Goal: Information Seeking & Learning: Compare options

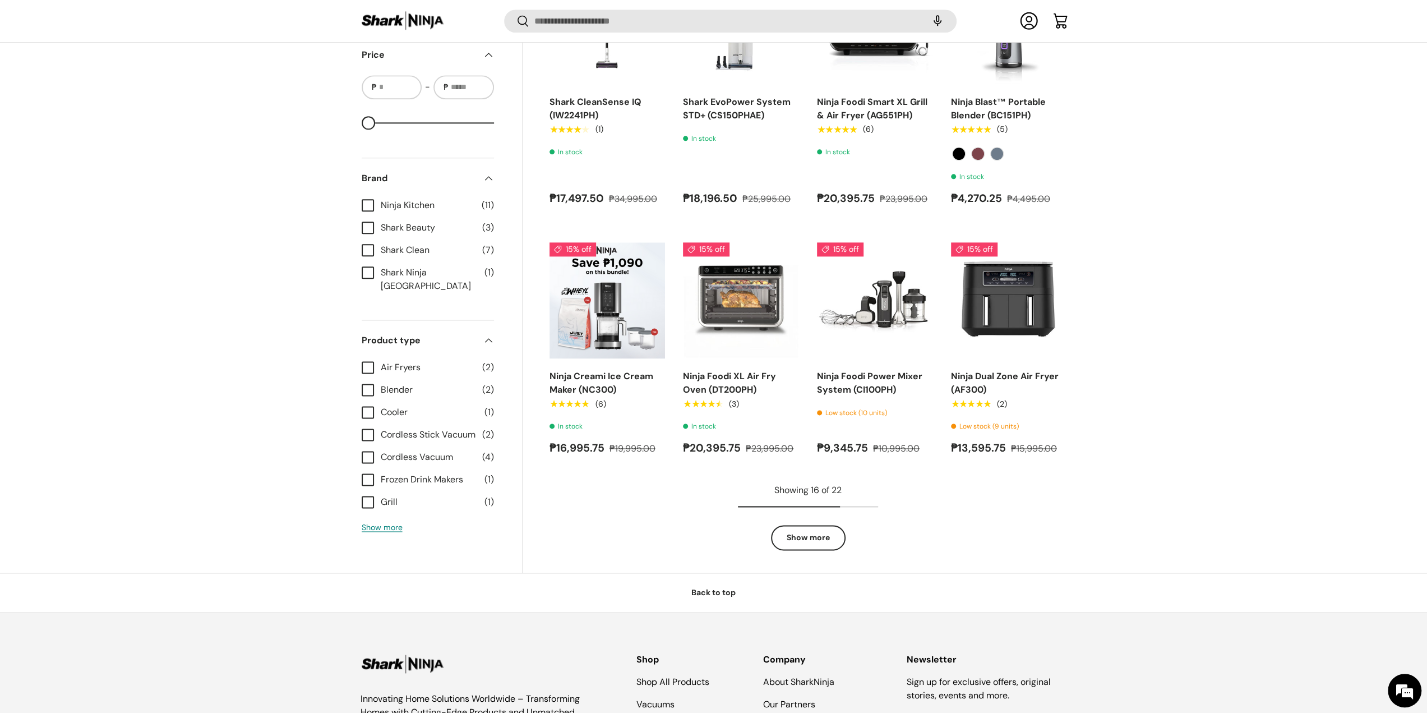
scroll to position [1381, 0]
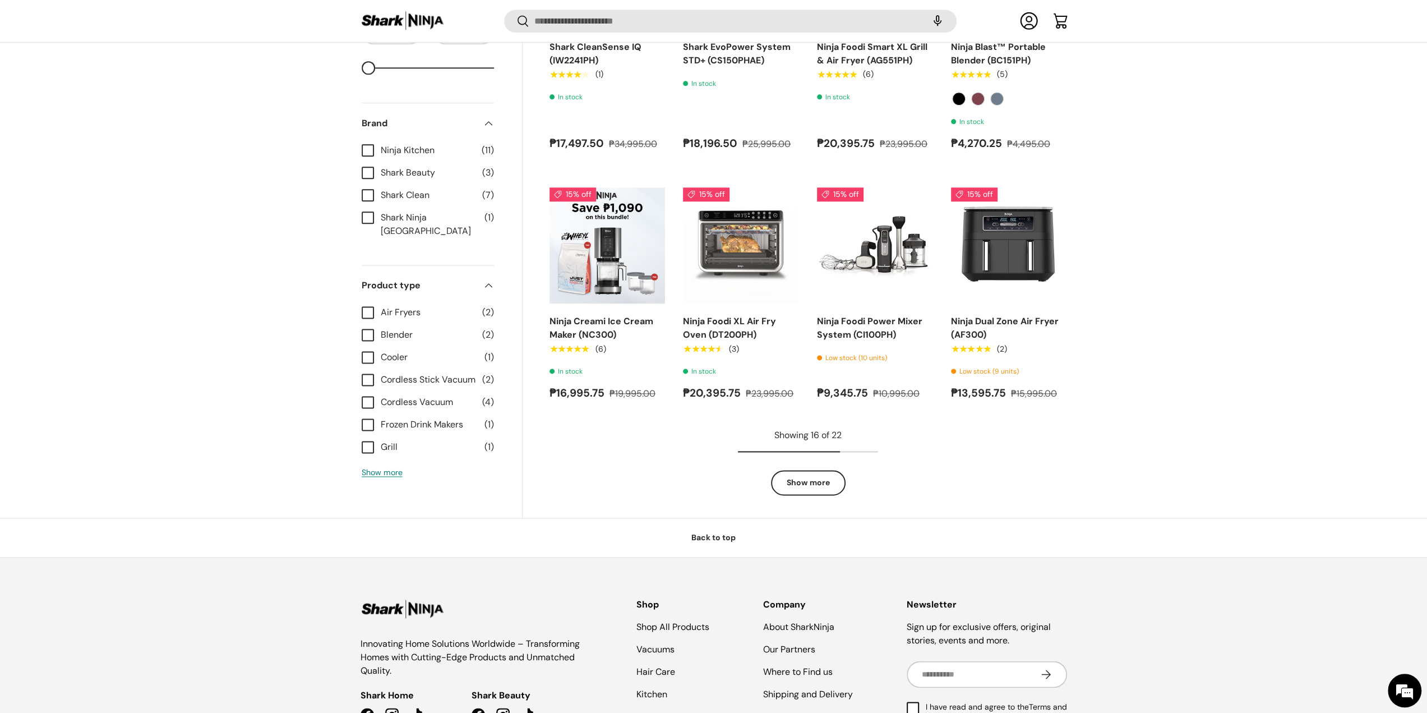
click at [794, 475] on link "Show more" at bounding box center [808, 482] width 75 height 25
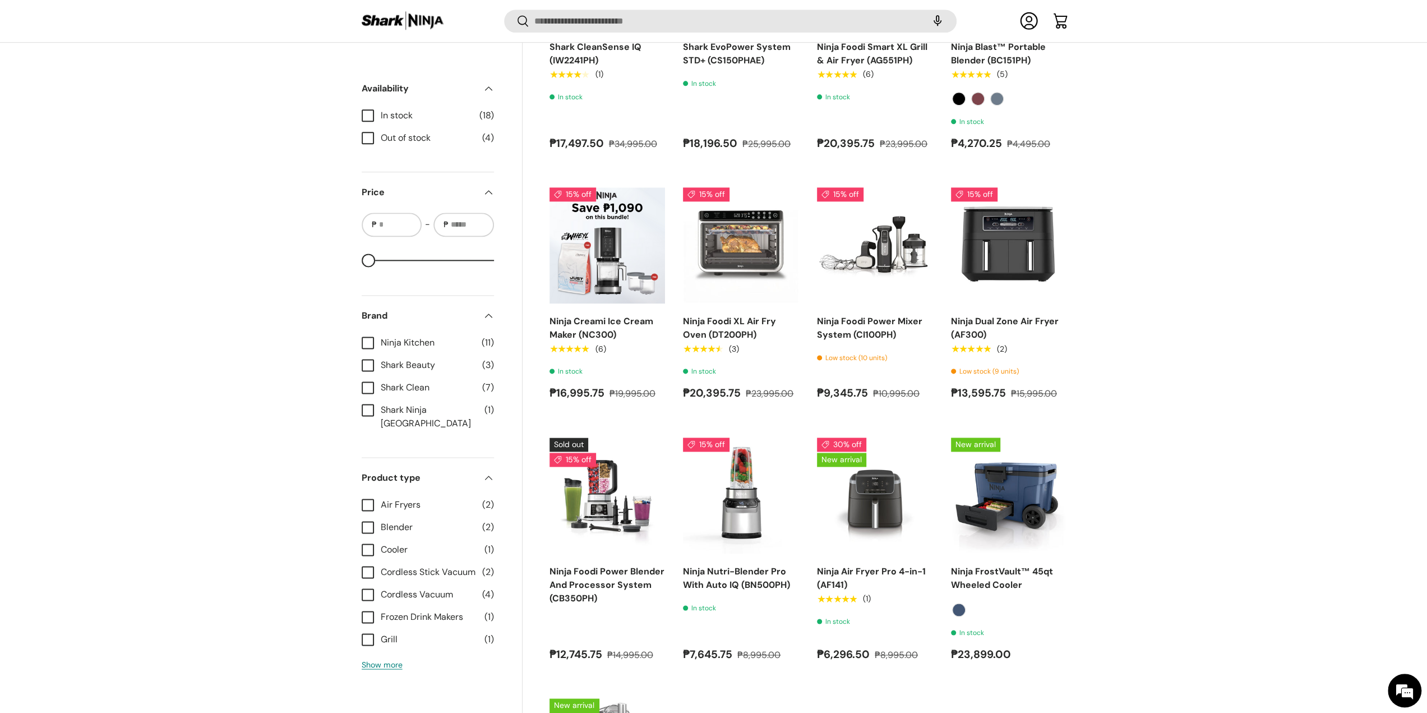
scroll to position [0, 0]
click at [991, 568] on link "Ninja FrostVault™ 45qt Wheeled Cooler" at bounding box center [1002, 577] width 102 height 25
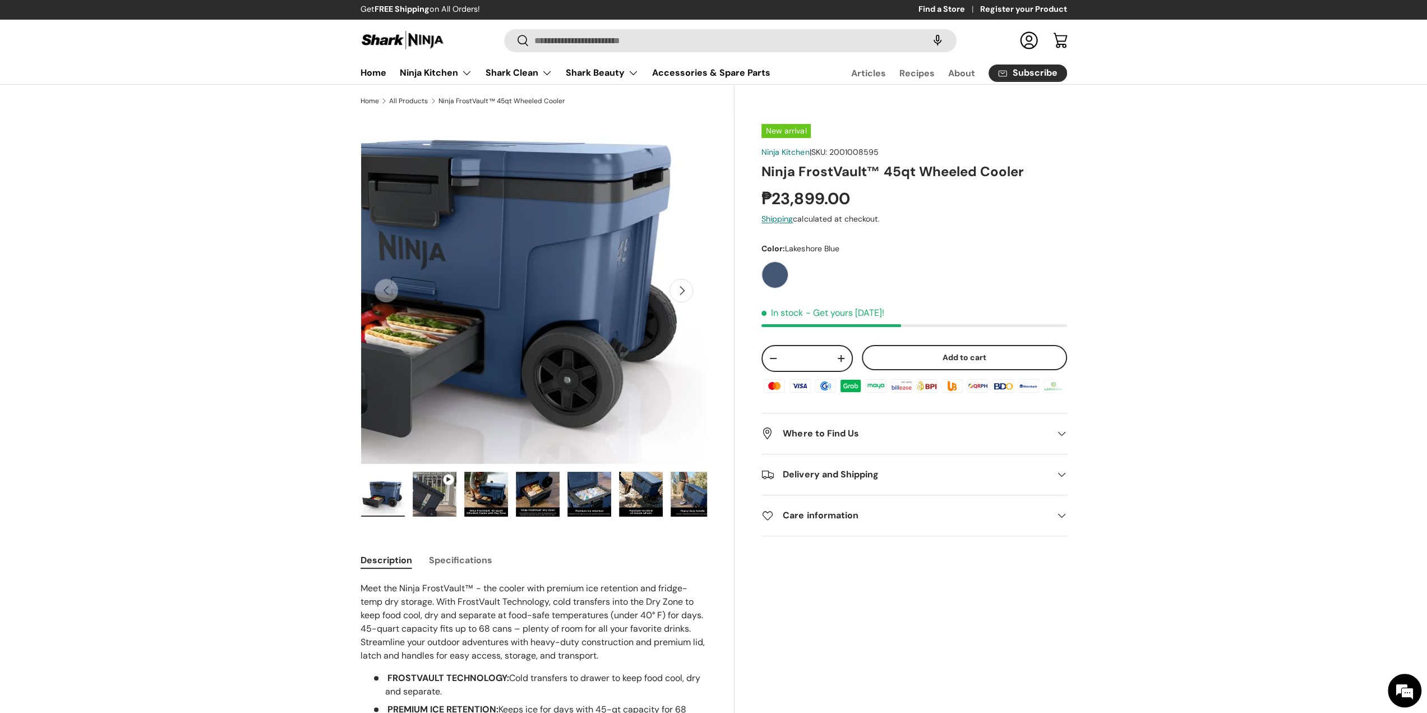
click at [688, 303] on img "Gallery Viewer" at bounding box center [534, 290] width 347 height 347
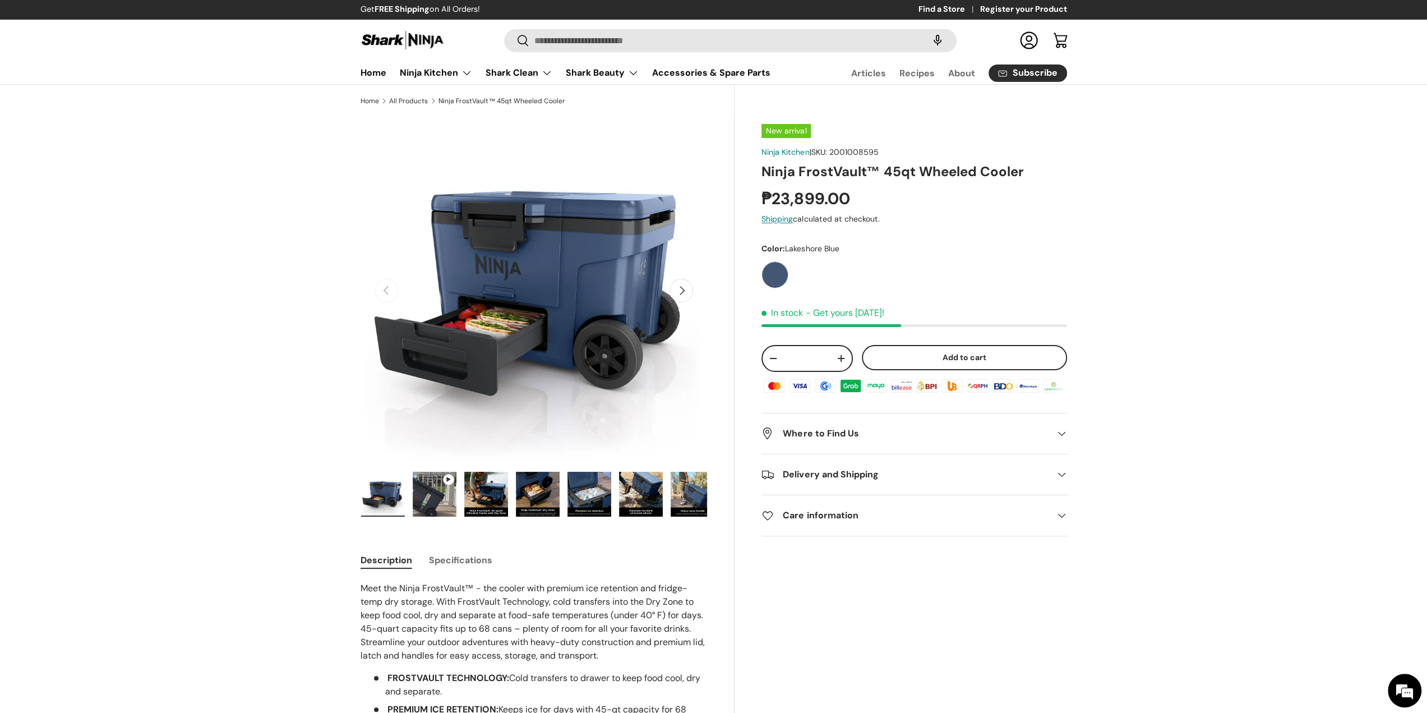
click at [677, 286] on button "Next" at bounding box center [682, 291] width 24 height 24
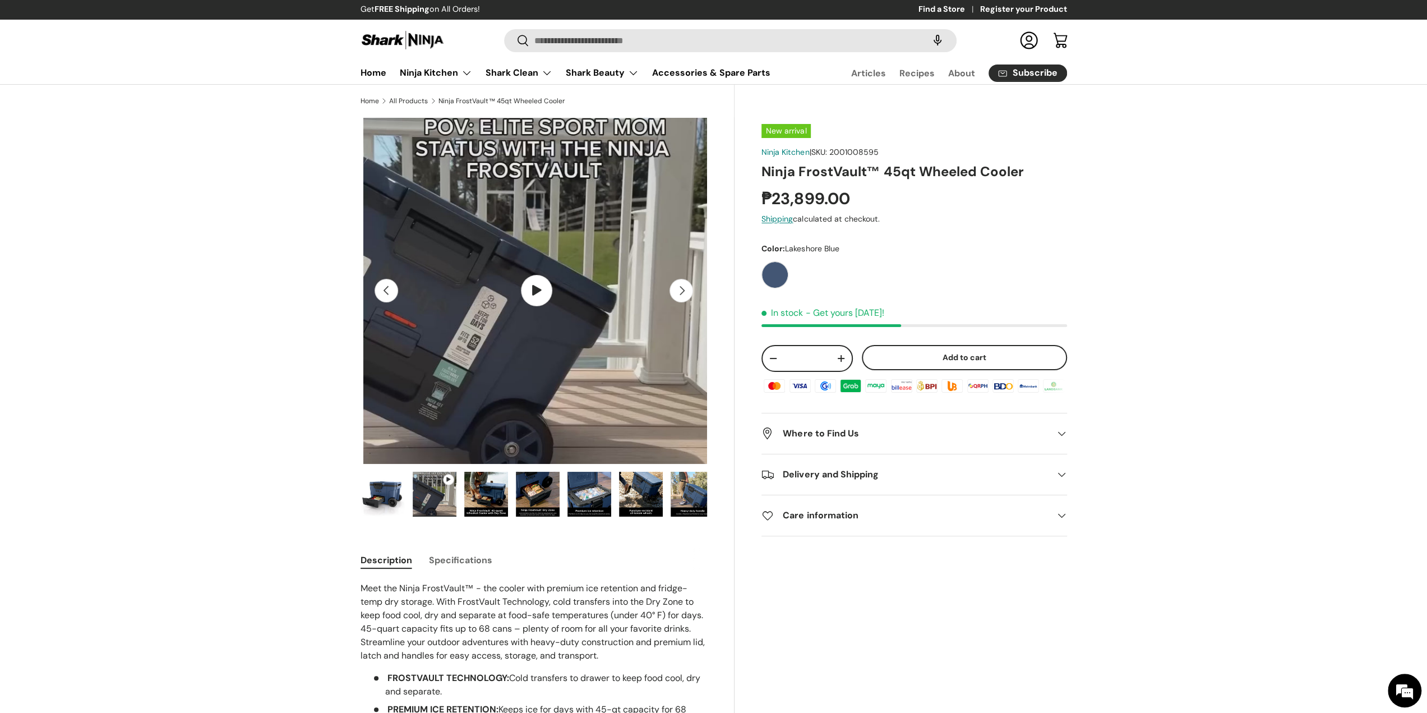
scroll to position [0, 353]
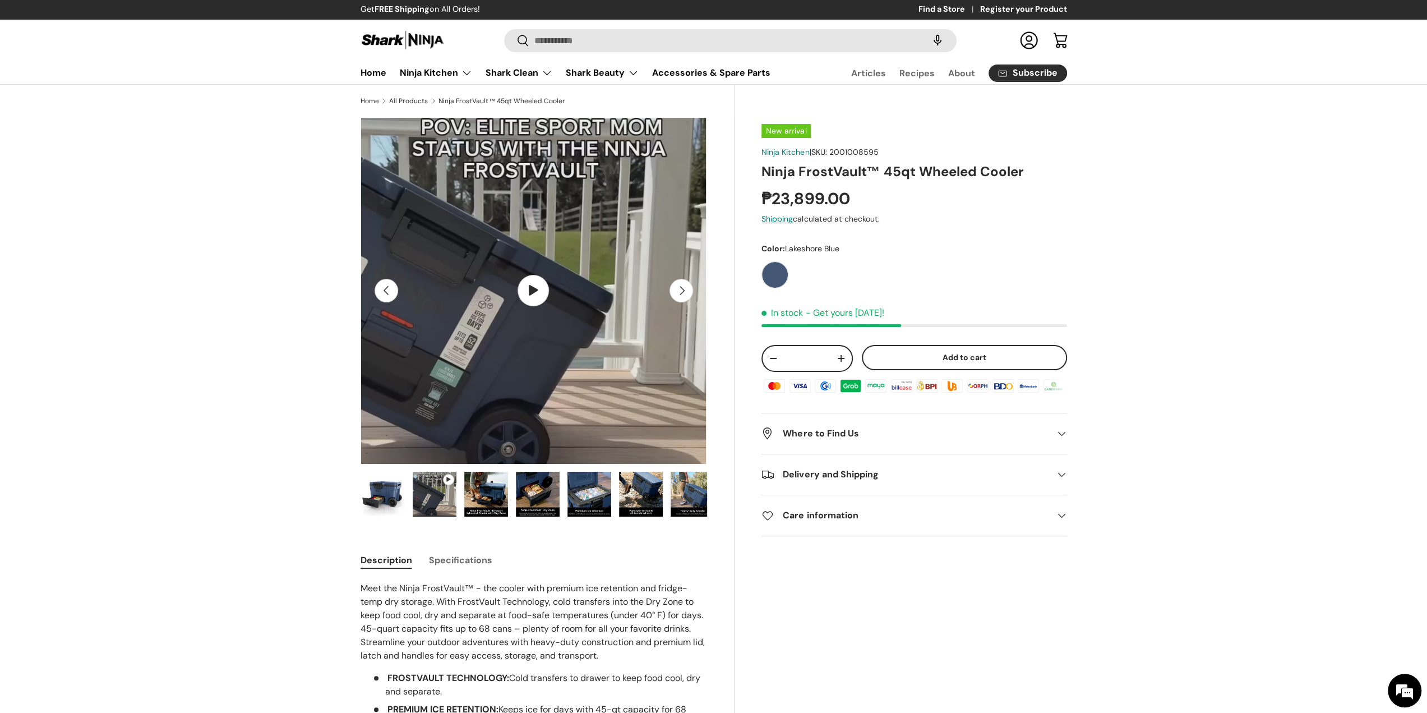
click at [677, 286] on button "Next" at bounding box center [682, 291] width 24 height 24
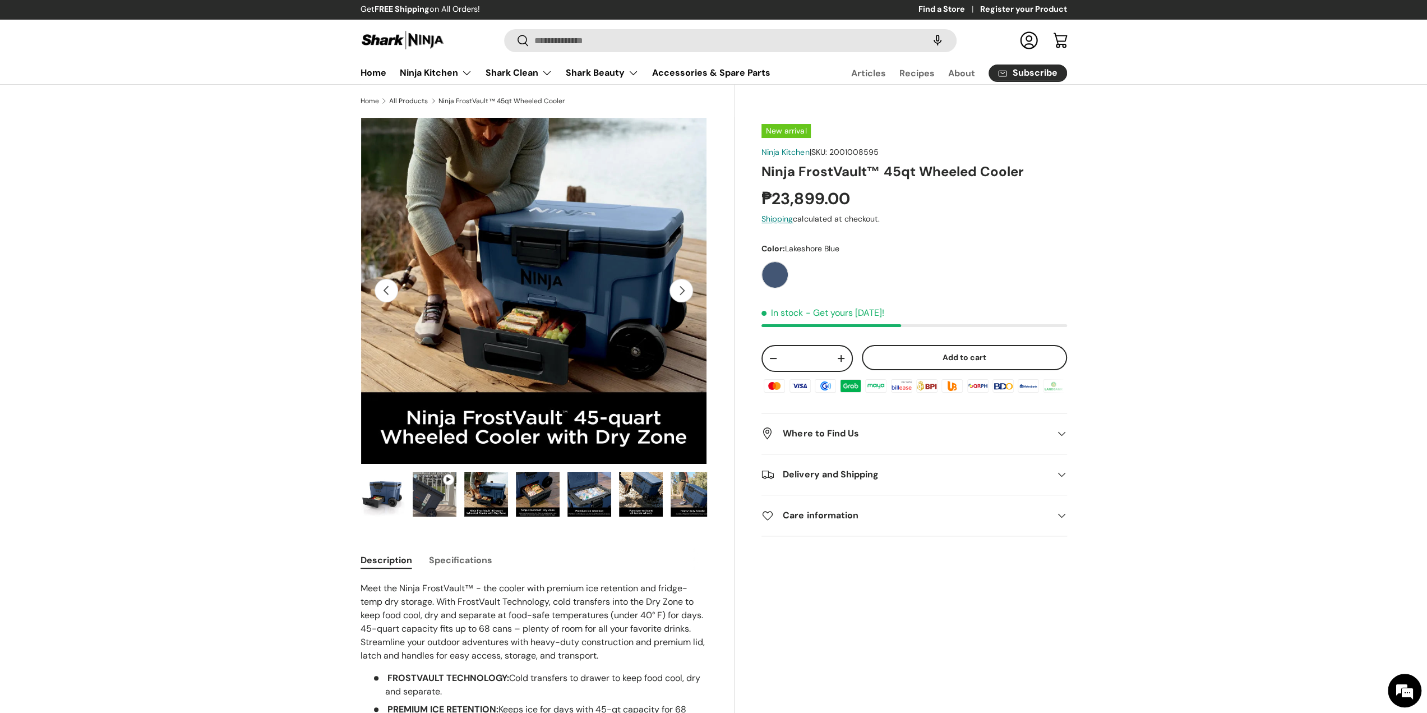
scroll to position [0, 706]
click at [677, 286] on button "Next" at bounding box center [682, 291] width 24 height 24
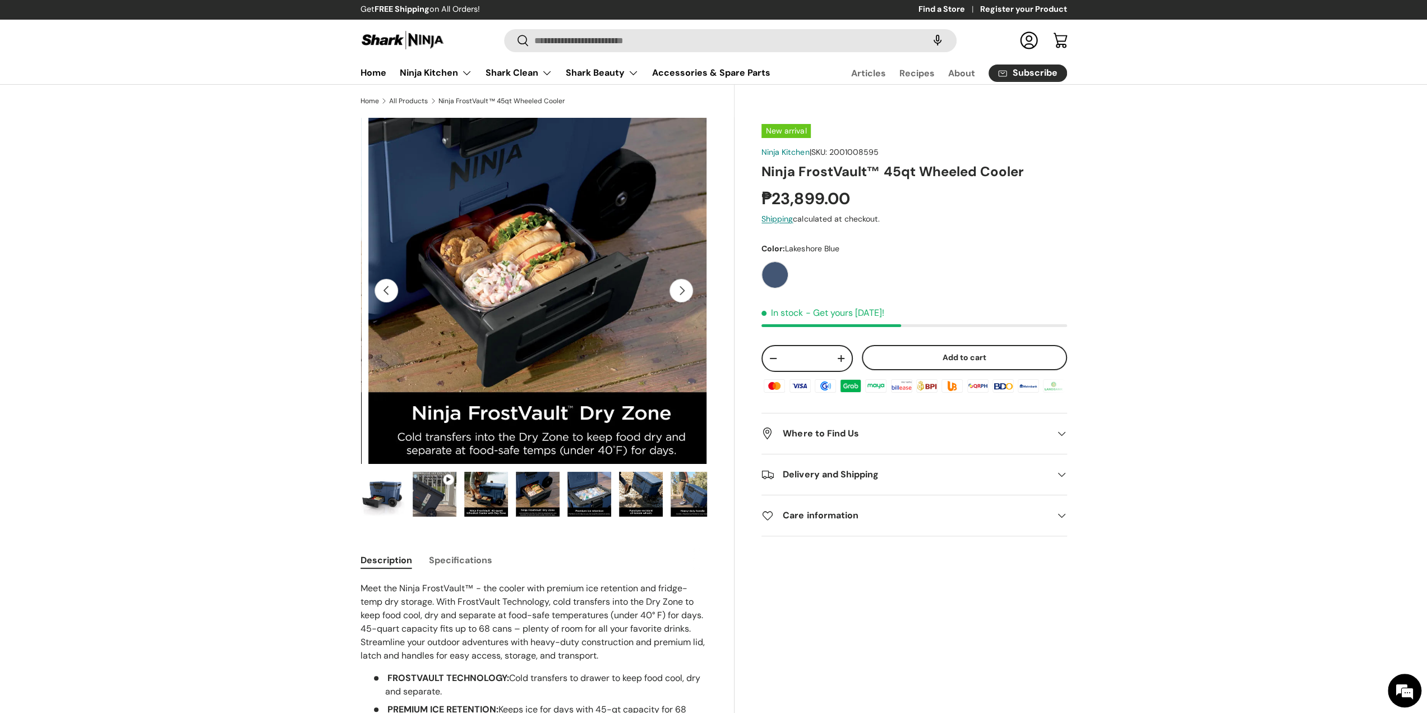
scroll to position [0, 1059]
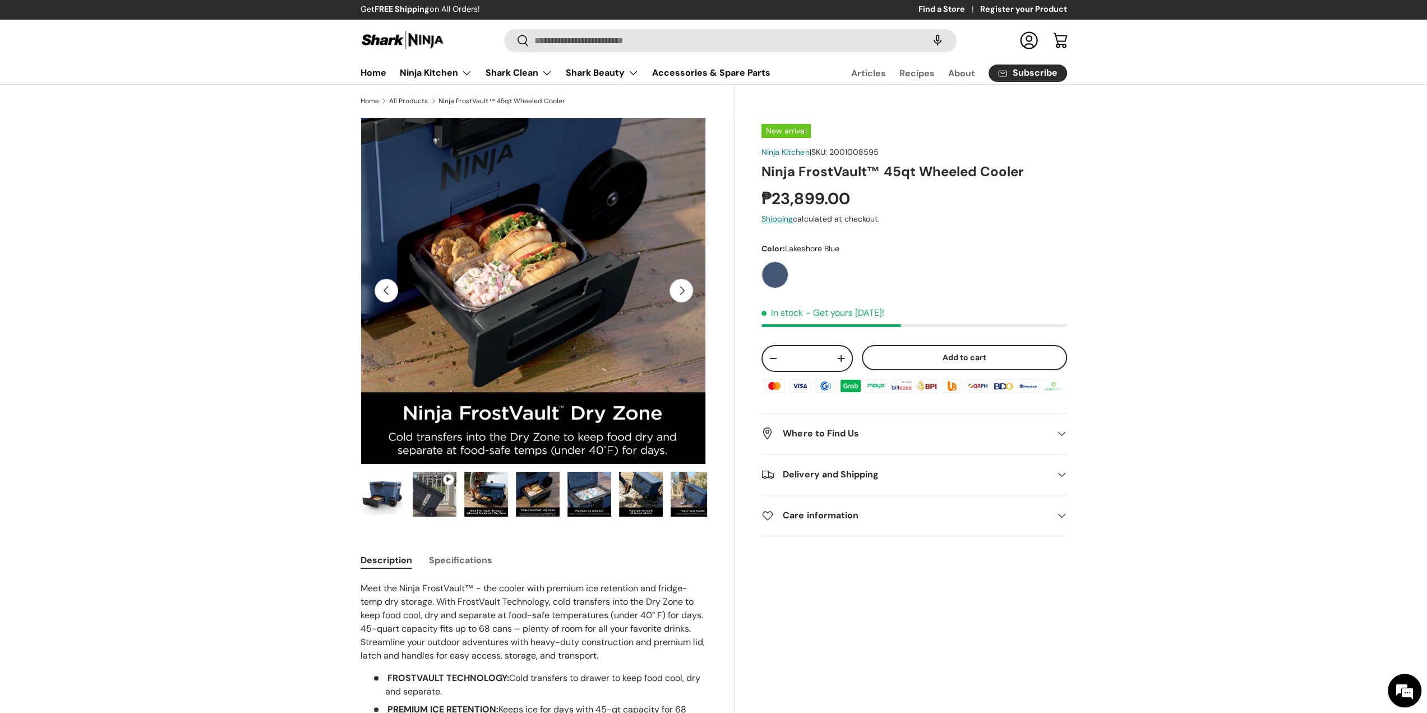
click at [677, 286] on button "Next" at bounding box center [682, 291] width 24 height 24
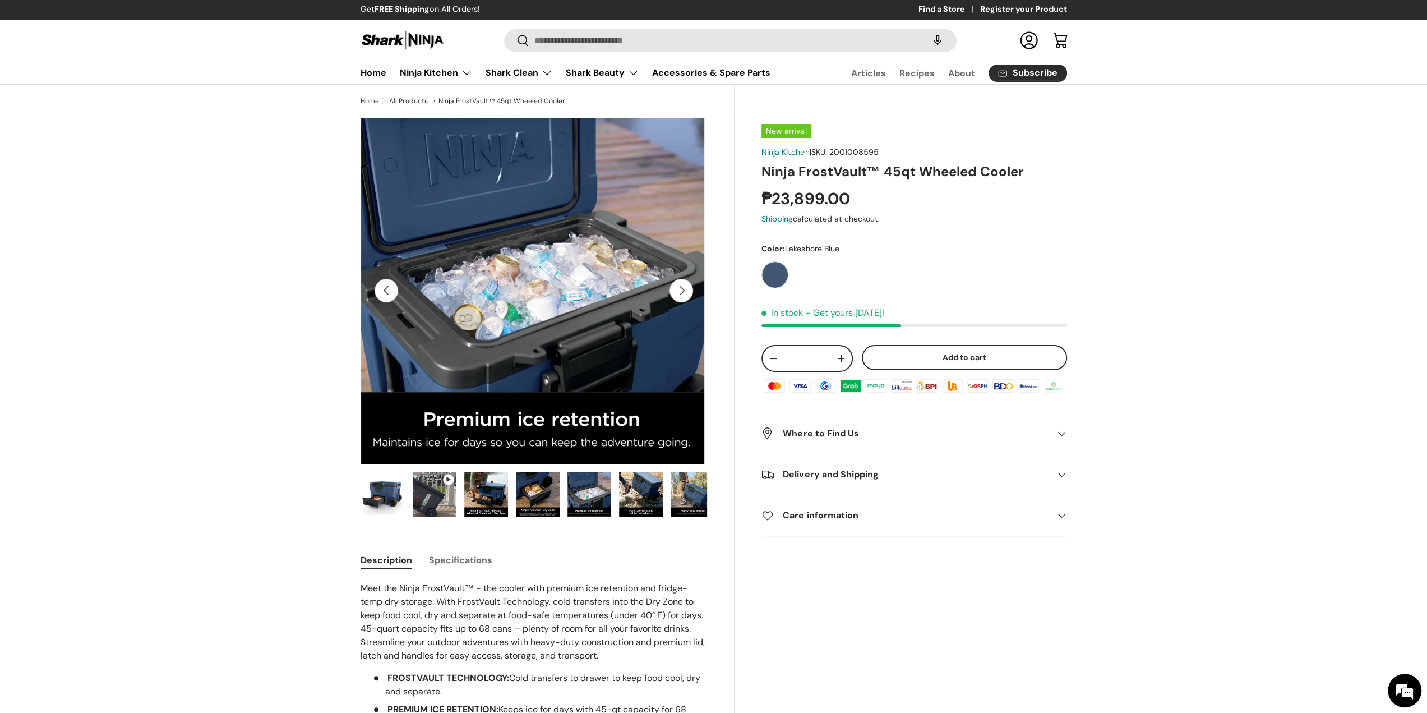
scroll to position [0, 0]
click at [677, 286] on button "Next" at bounding box center [682, 291] width 24 height 24
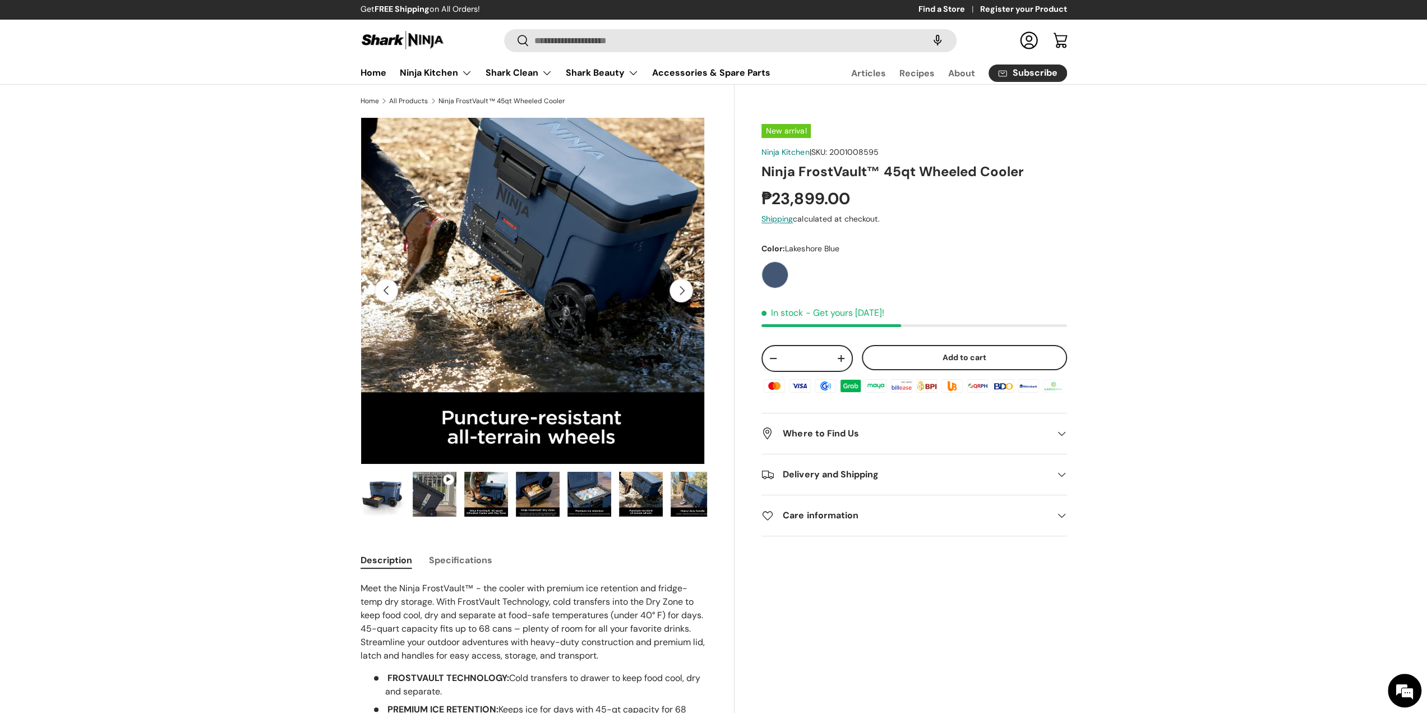
click at [677, 286] on button "Next" at bounding box center [682, 291] width 24 height 24
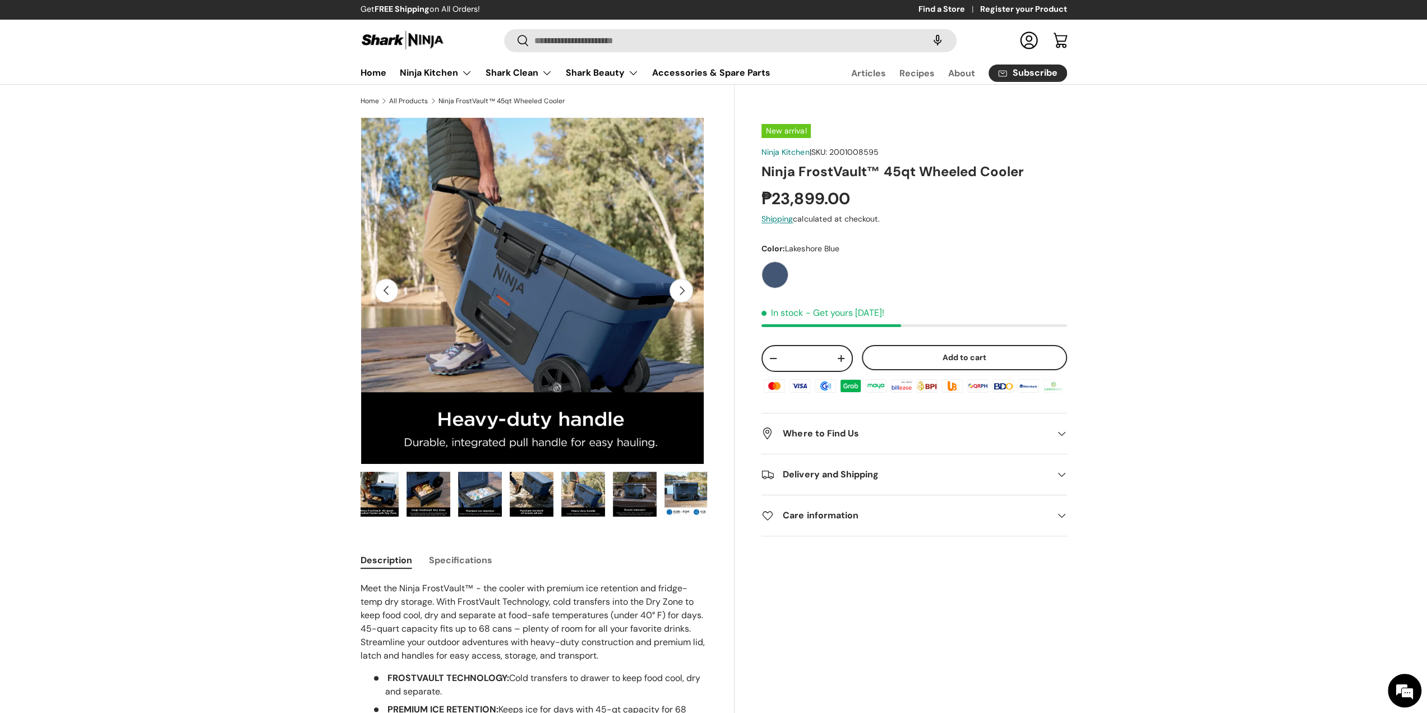
scroll to position [0, 110]
click at [677, 286] on button "Next" at bounding box center [682, 291] width 24 height 24
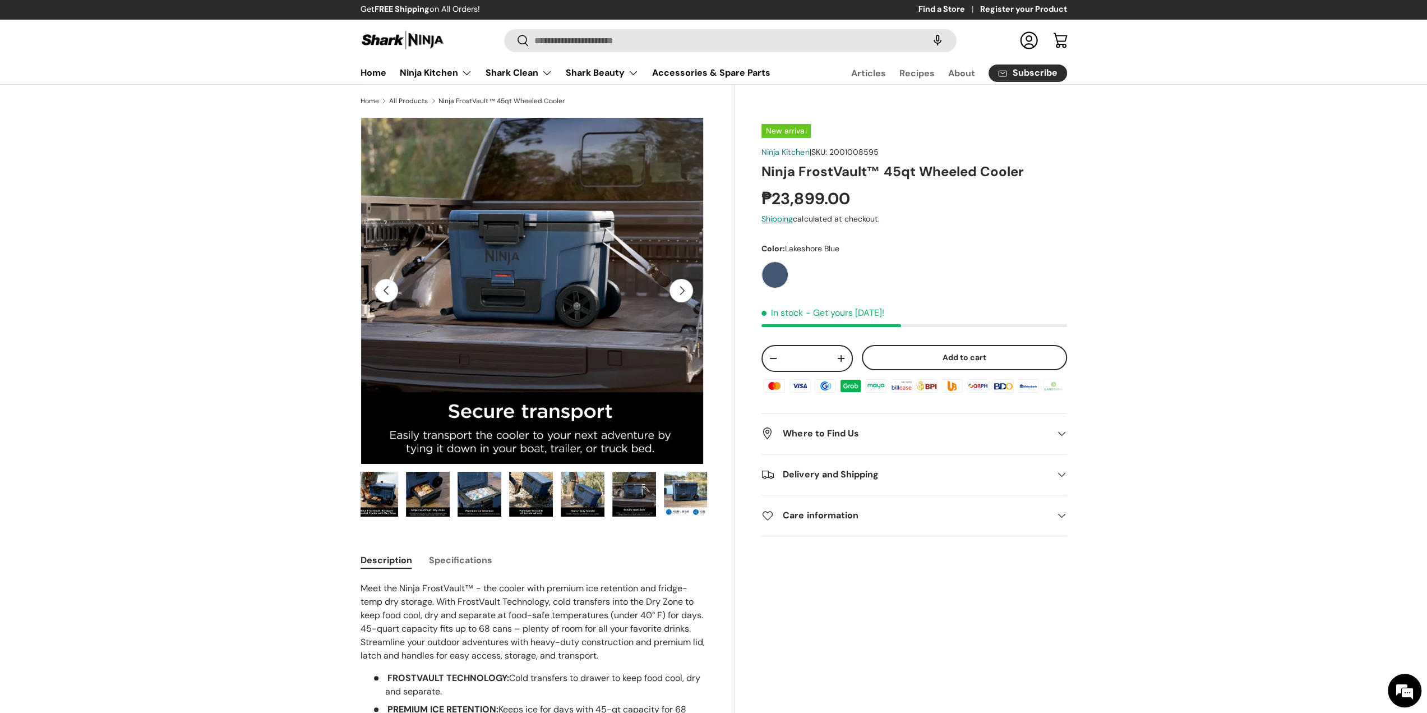
click at [677, 286] on button "Next" at bounding box center [682, 291] width 24 height 24
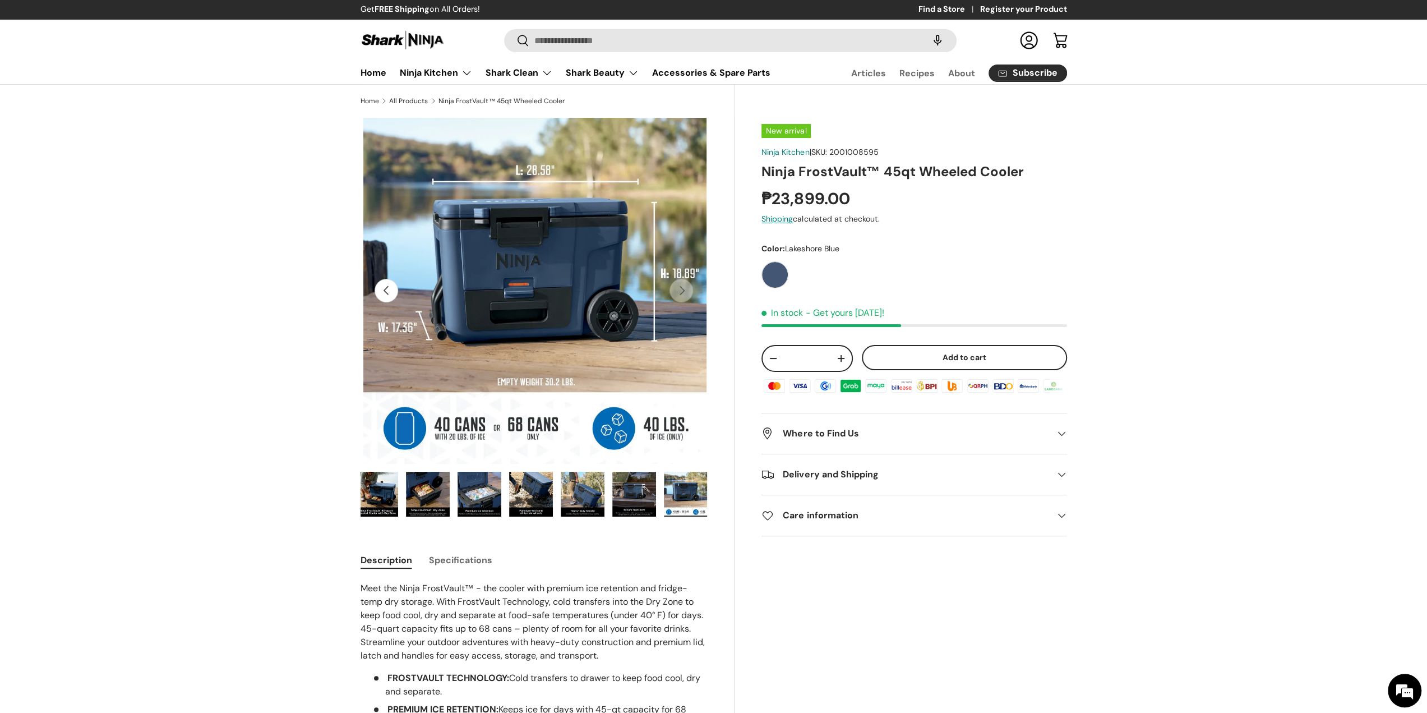
scroll to position [0, 2825]
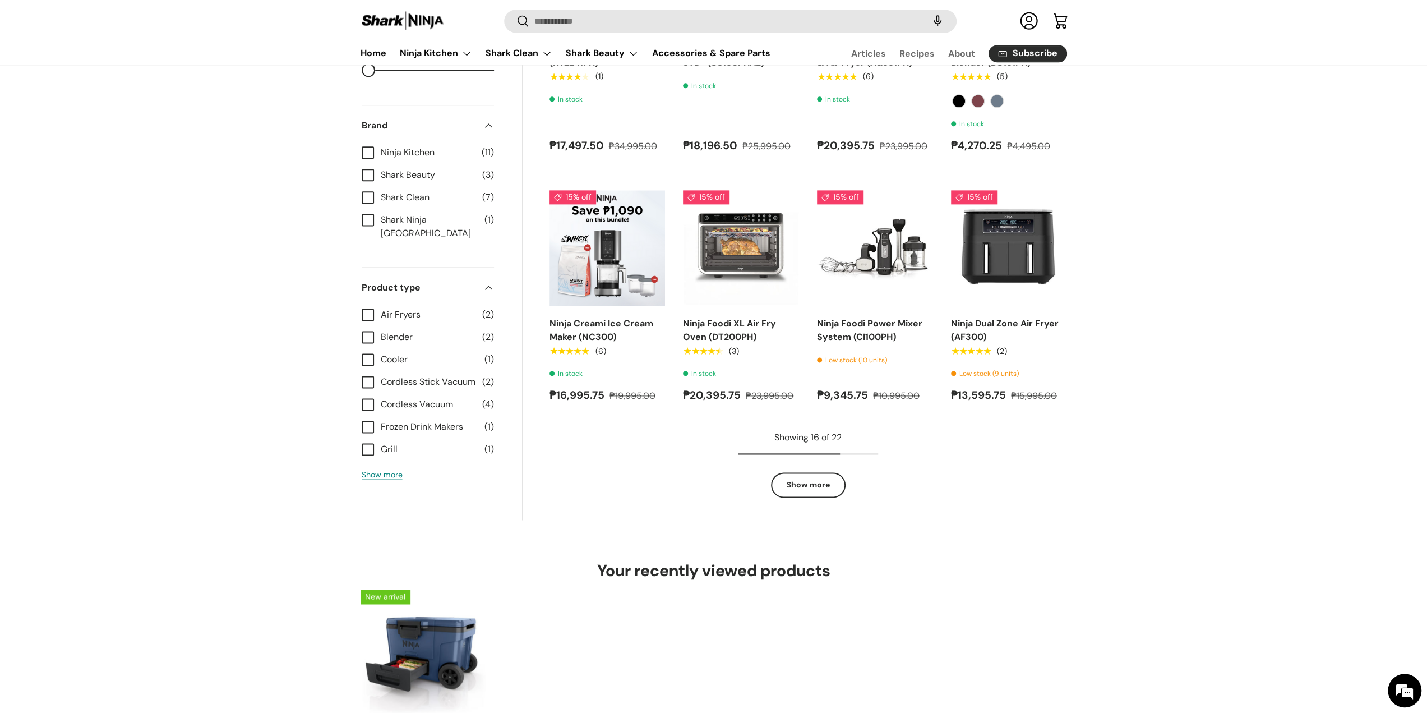
click at [794, 479] on link "Show more" at bounding box center [808, 484] width 75 height 25
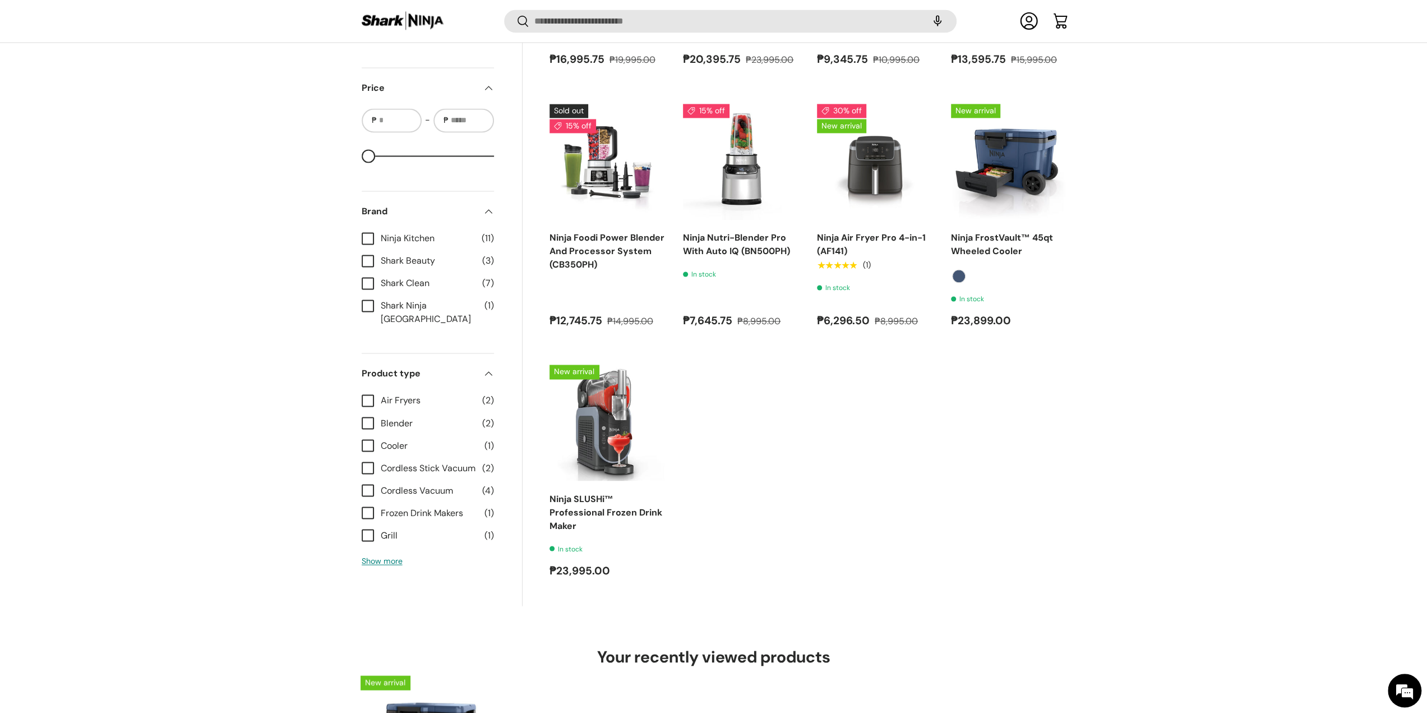
scroll to position [1716, 0]
click at [592, 501] on link "Ninja SLUSHi™ Professional Frozen Drink Maker" at bounding box center [606, 510] width 113 height 39
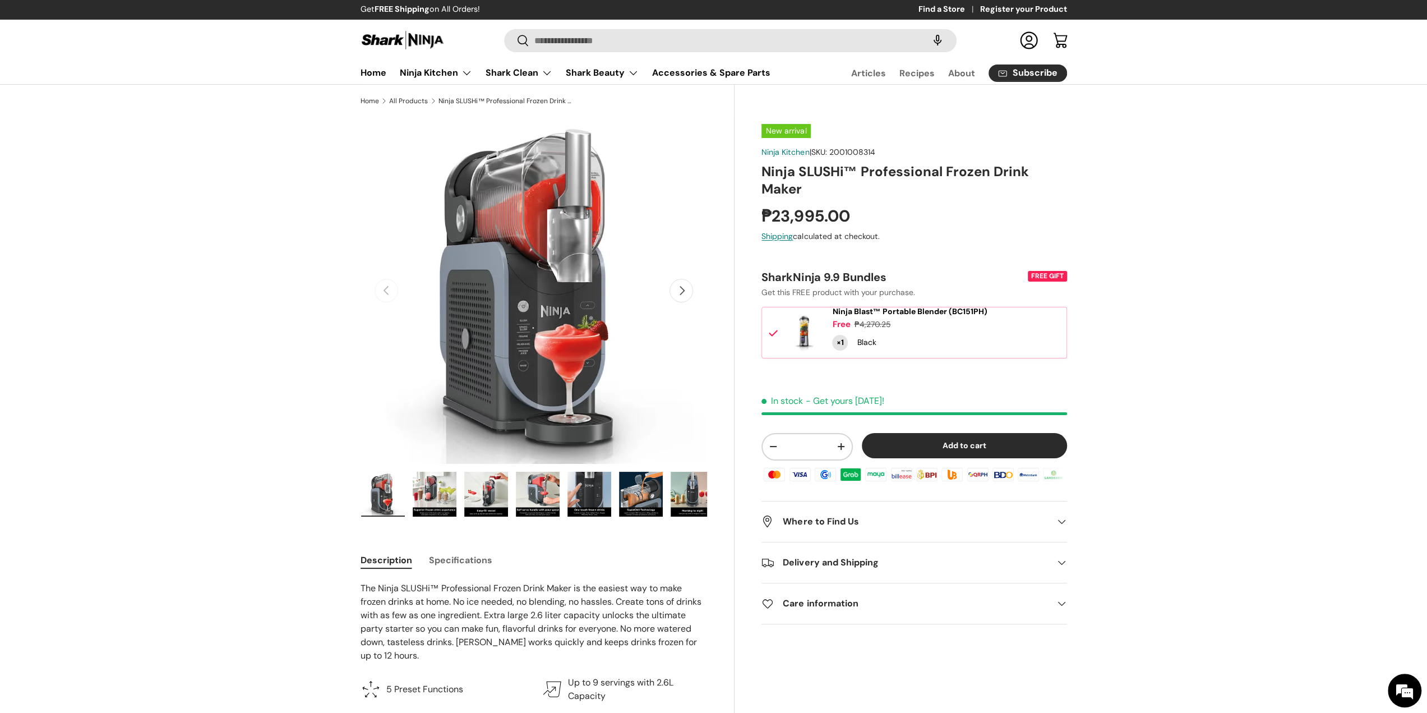
click at [431, 485] on img "Gallery Viewer" at bounding box center [435, 494] width 44 height 45
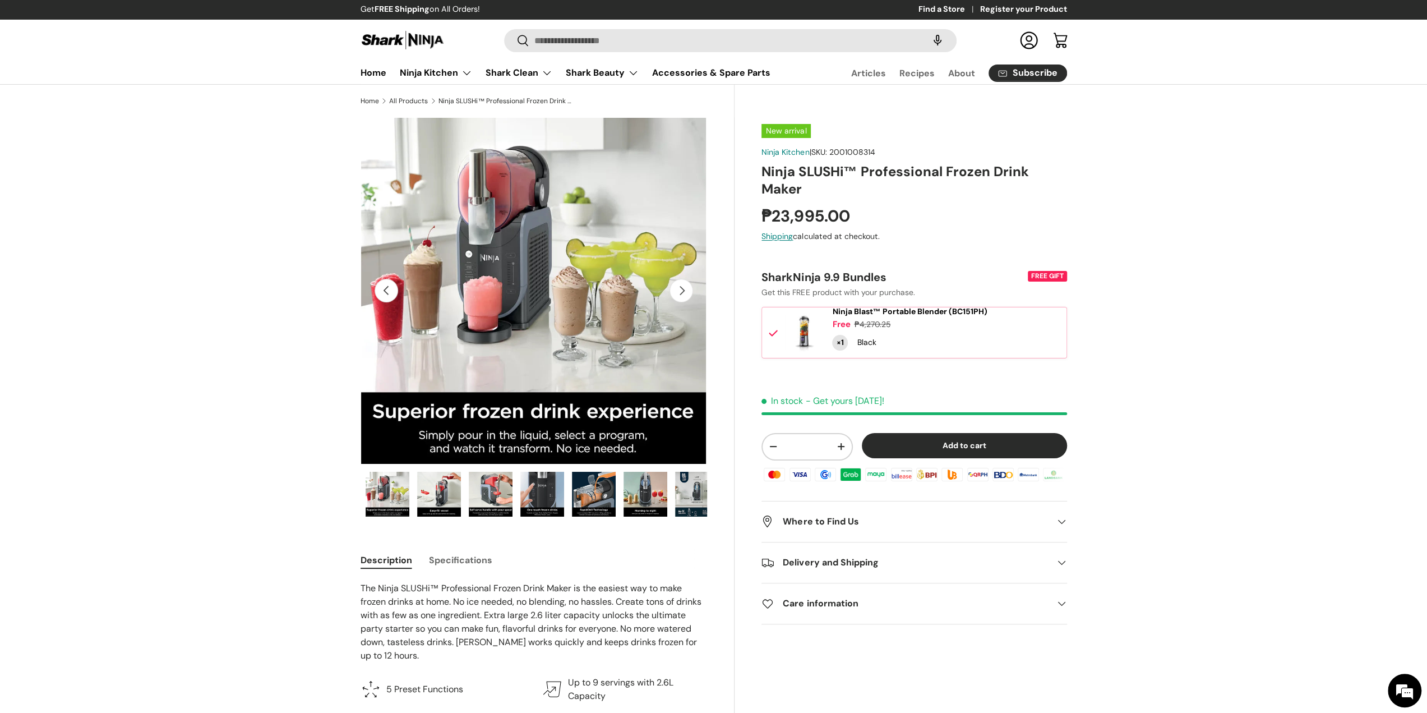
scroll to position [0, 52]
click at [431, 485] on img "Gallery Viewer" at bounding box center [435, 494] width 44 height 45
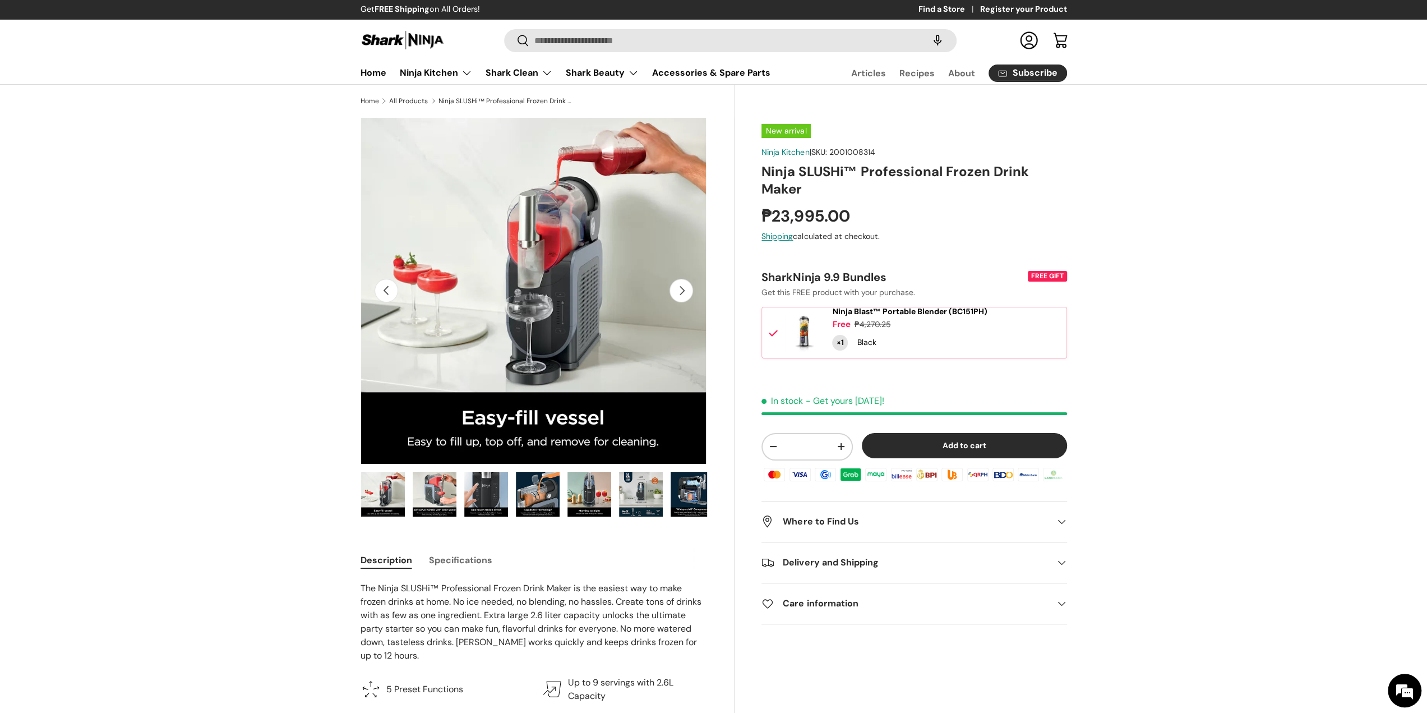
scroll to position [0, 0]
click at [435, 485] on img "Gallery Viewer" at bounding box center [435, 494] width 44 height 45
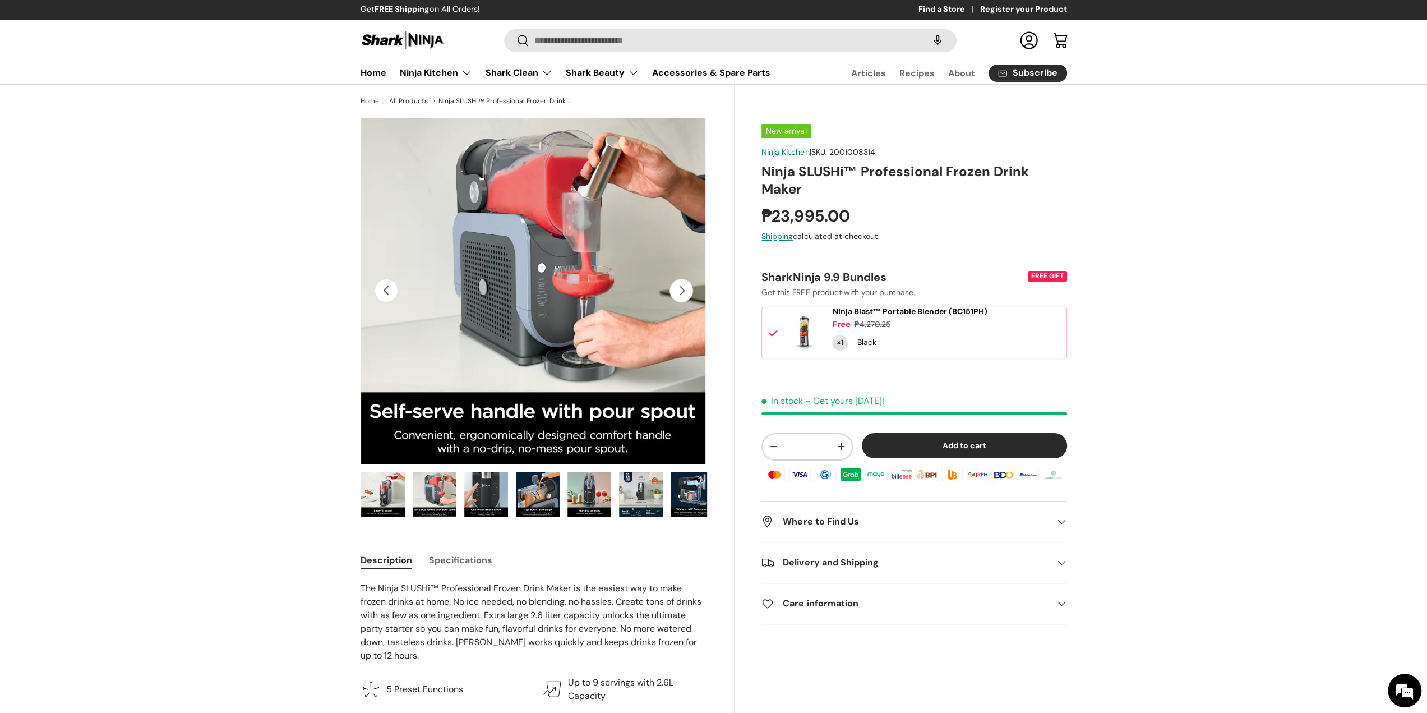
scroll to position [0, 110]
click at [435, 485] on img "Gallery Viewer" at bounding box center [428, 494] width 44 height 45
click at [486, 490] on img "Gallery Viewer" at bounding box center [480, 494] width 44 height 45
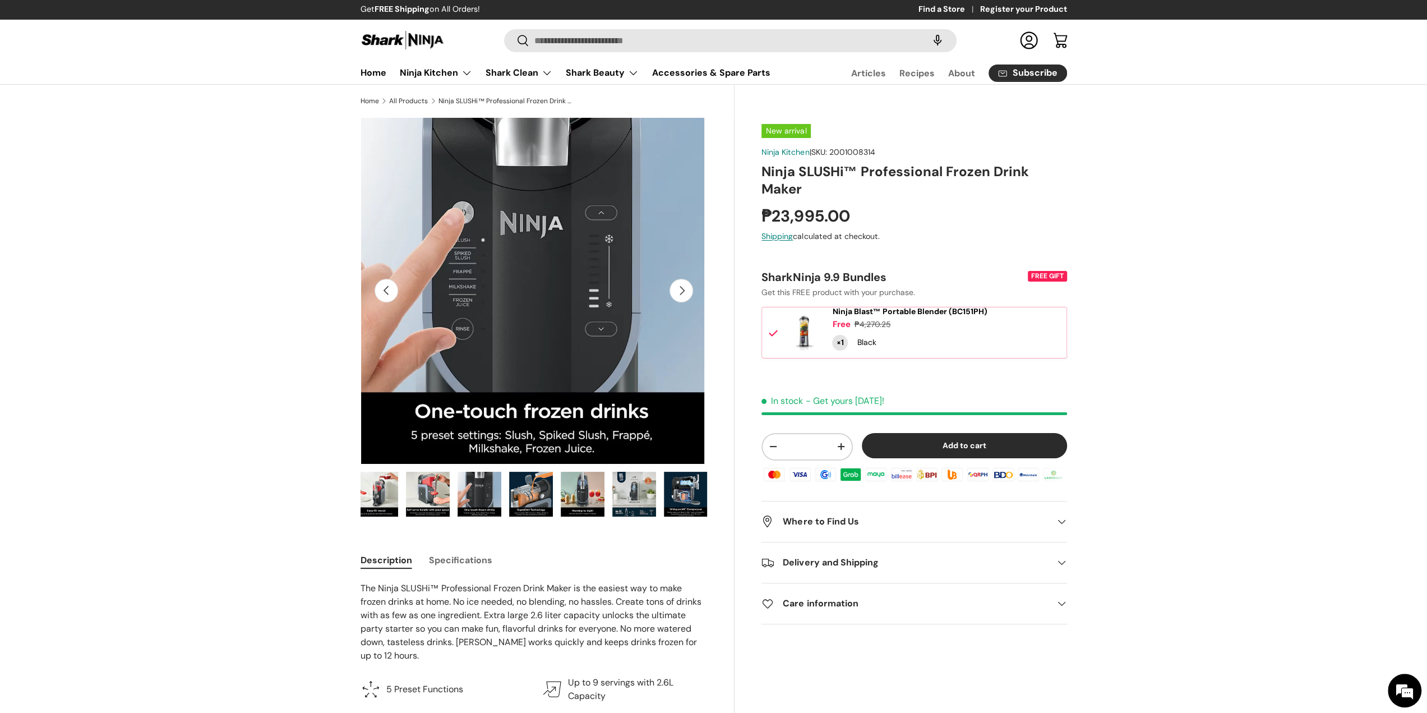
click at [526, 485] on img "Gallery Viewer" at bounding box center [531, 494] width 44 height 45
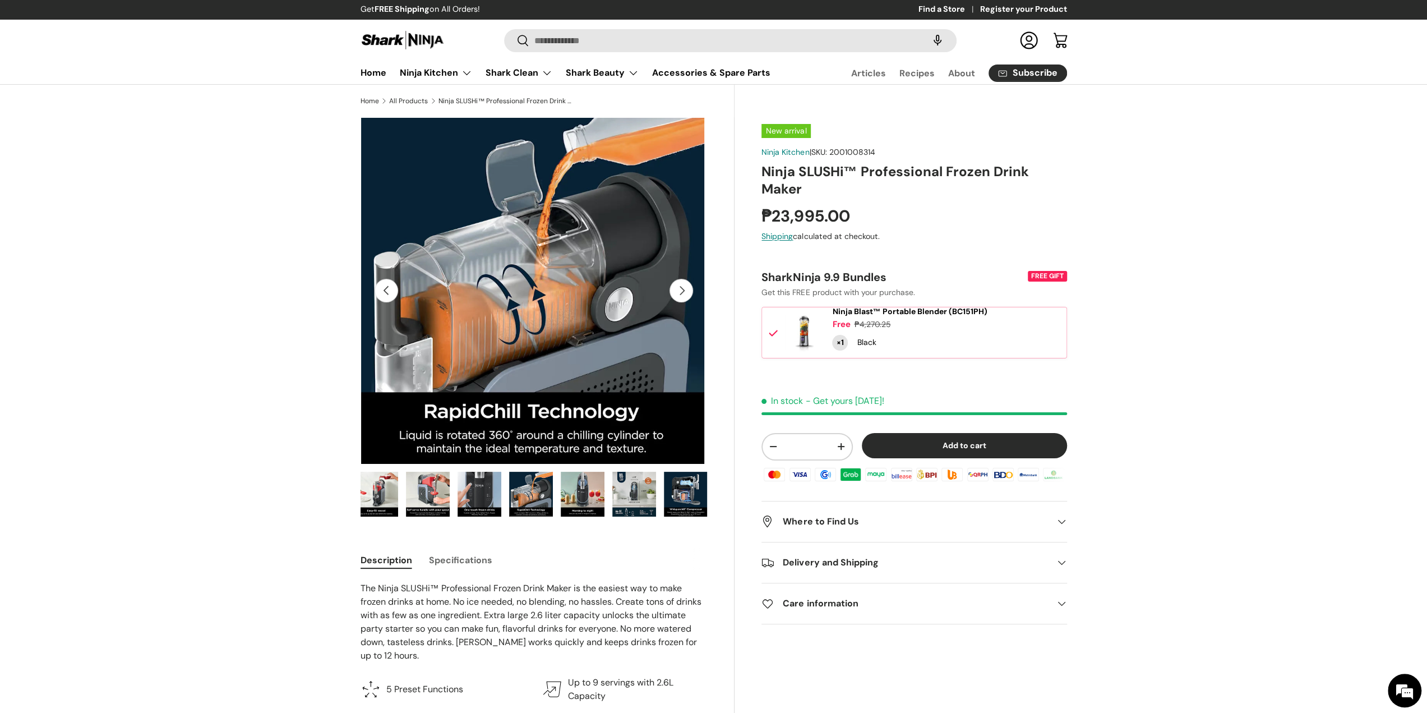
click at [577, 487] on img "Gallery Viewer" at bounding box center [583, 494] width 44 height 45
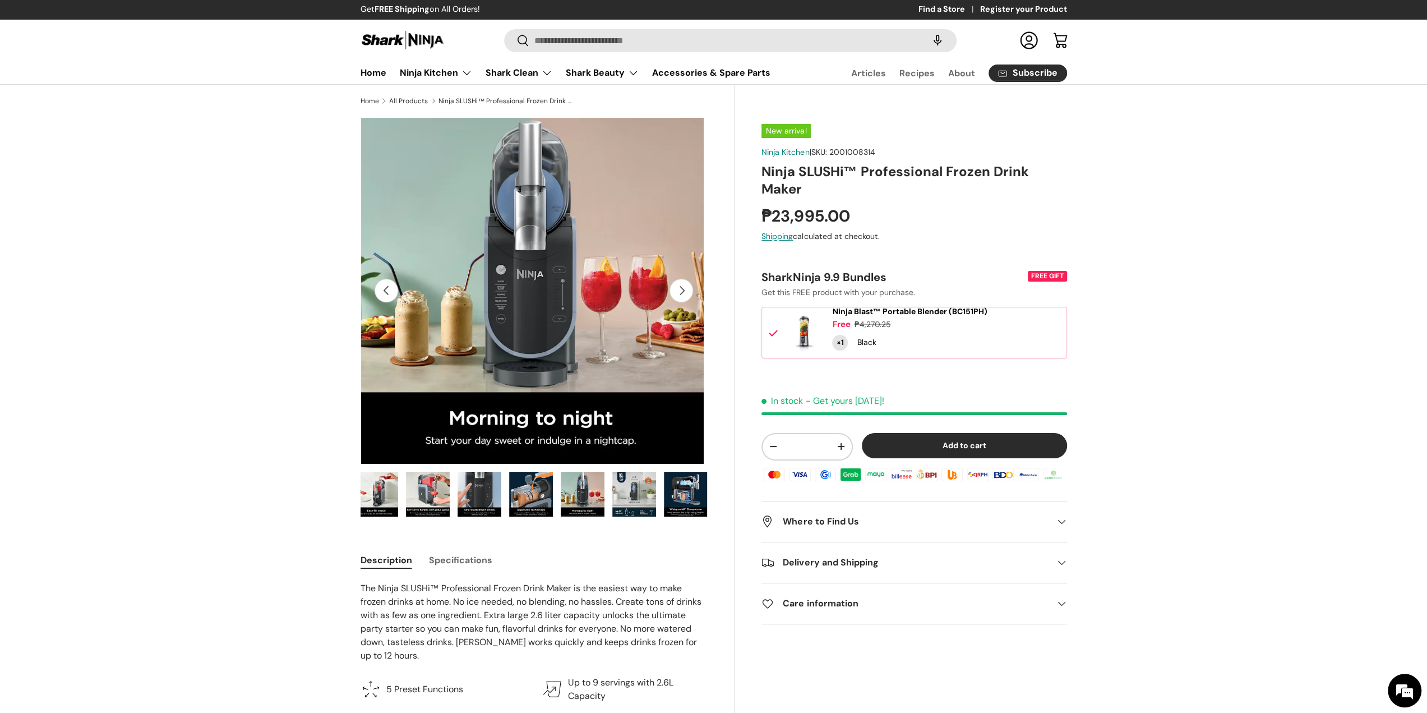
click at [580, 496] on img "Gallery Viewer" at bounding box center [583, 494] width 44 height 45
click at [635, 495] on img "Gallery Viewer" at bounding box center [634, 494] width 44 height 45
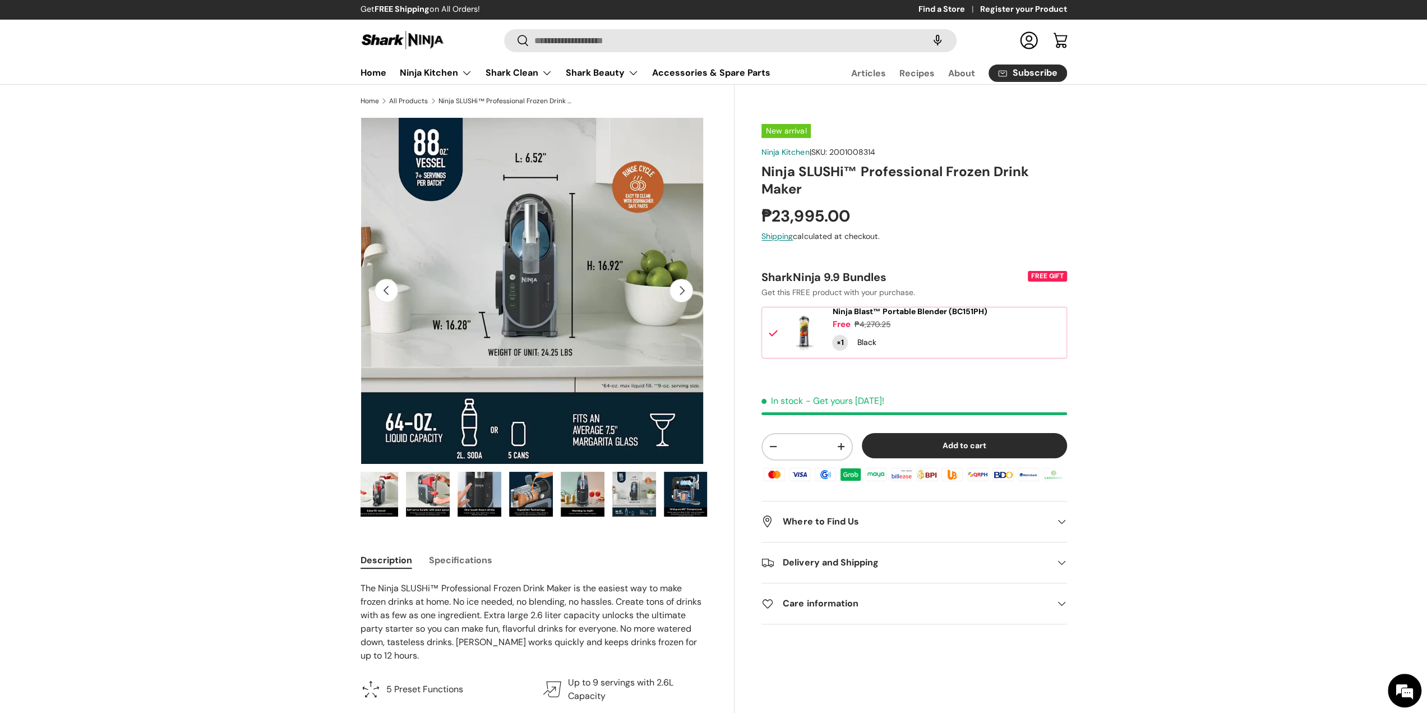
click at [690, 500] on img "Gallery Viewer" at bounding box center [686, 494] width 44 height 45
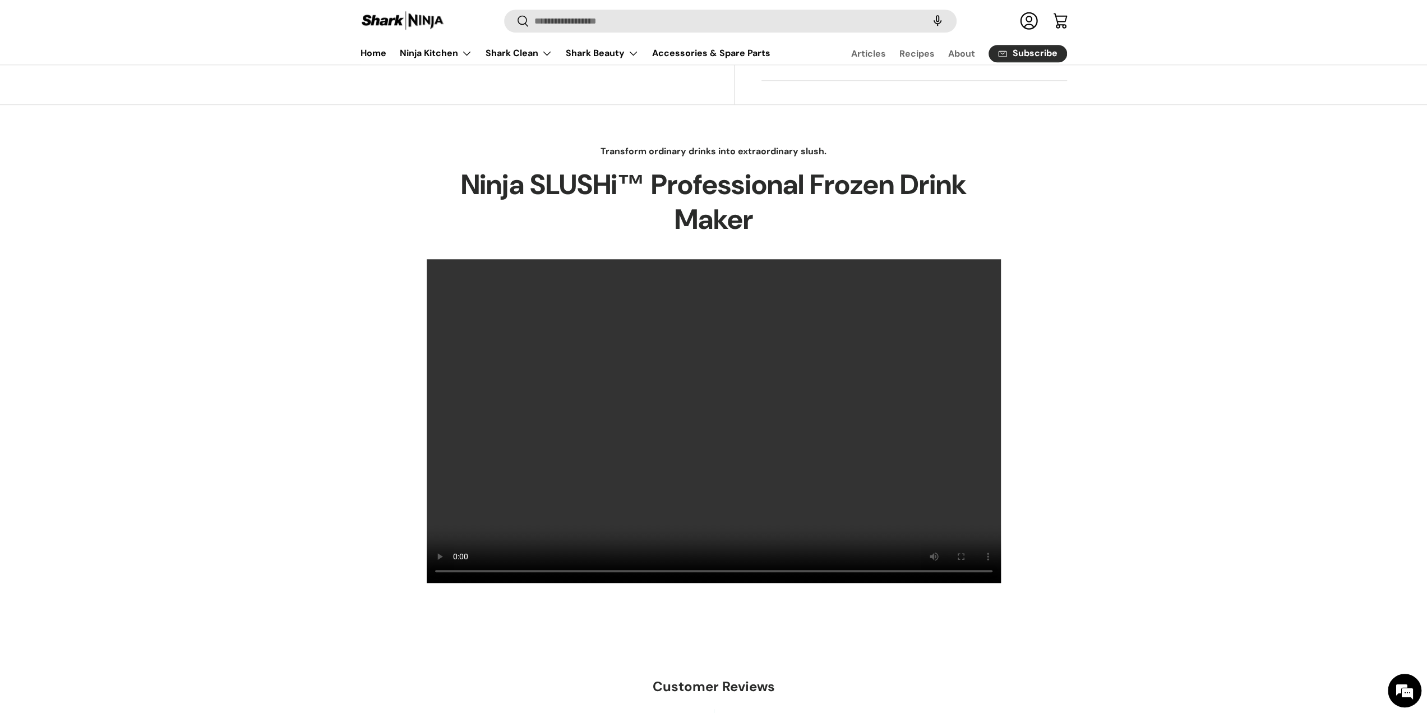
scroll to position [686, 0]
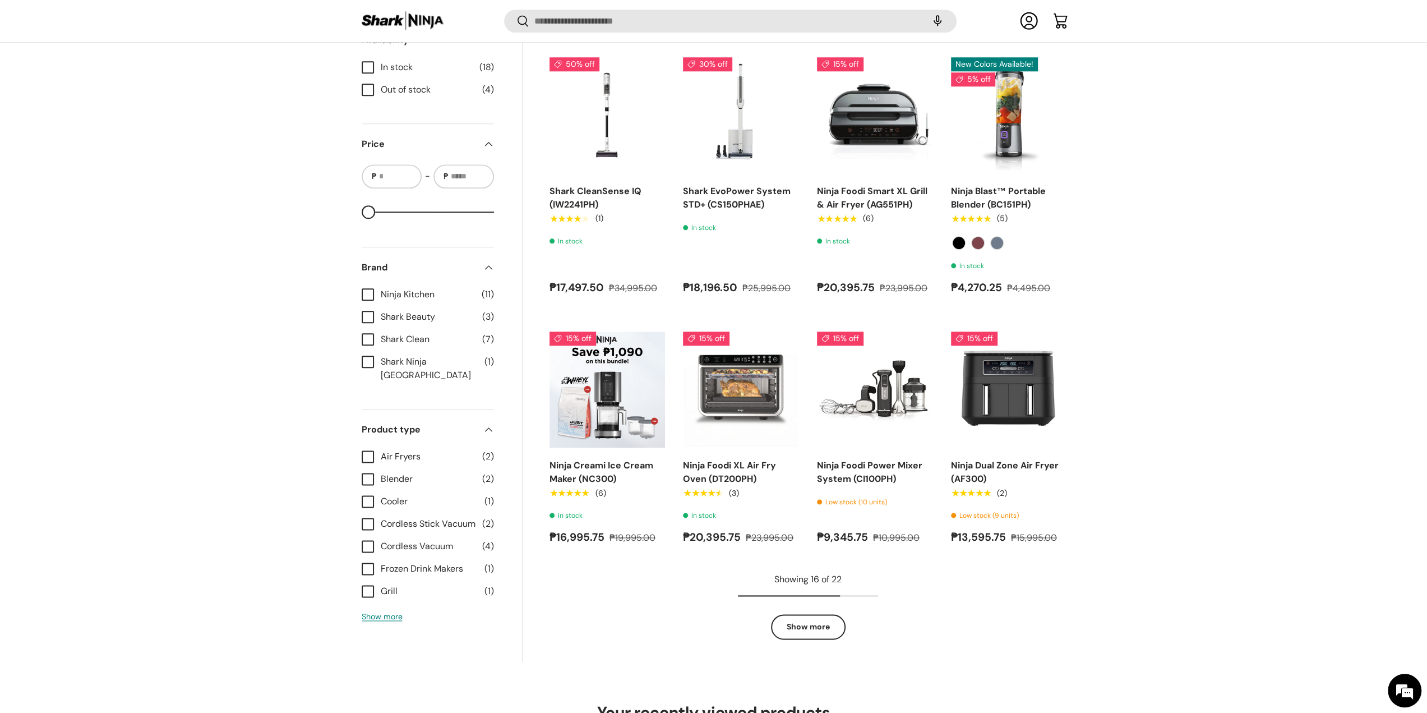
scroll to position [1238, 0]
click at [817, 621] on link "Show more" at bounding box center [808, 626] width 75 height 25
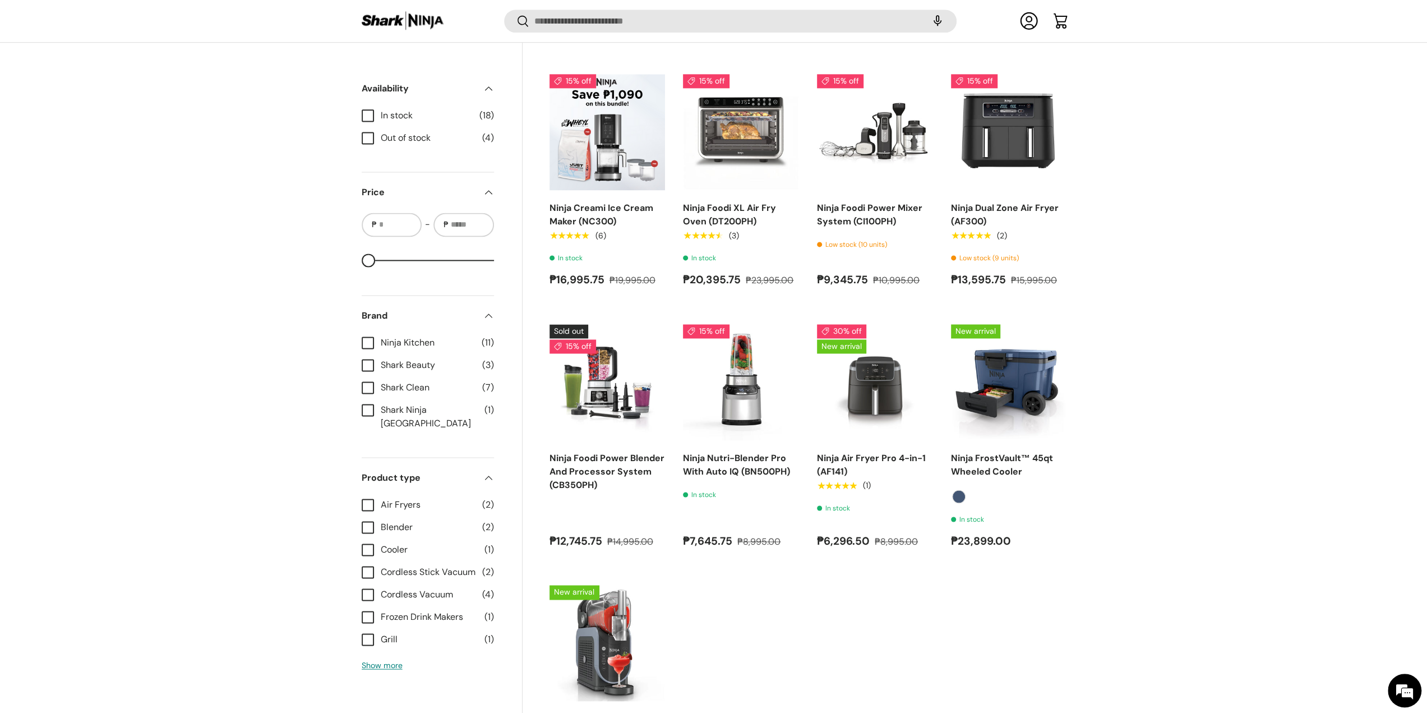
scroll to position [1495, 0]
click at [365, 565] on label "Cordless Stick Vacuum (2)" at bounding box center [428, 571] width 132 height 13
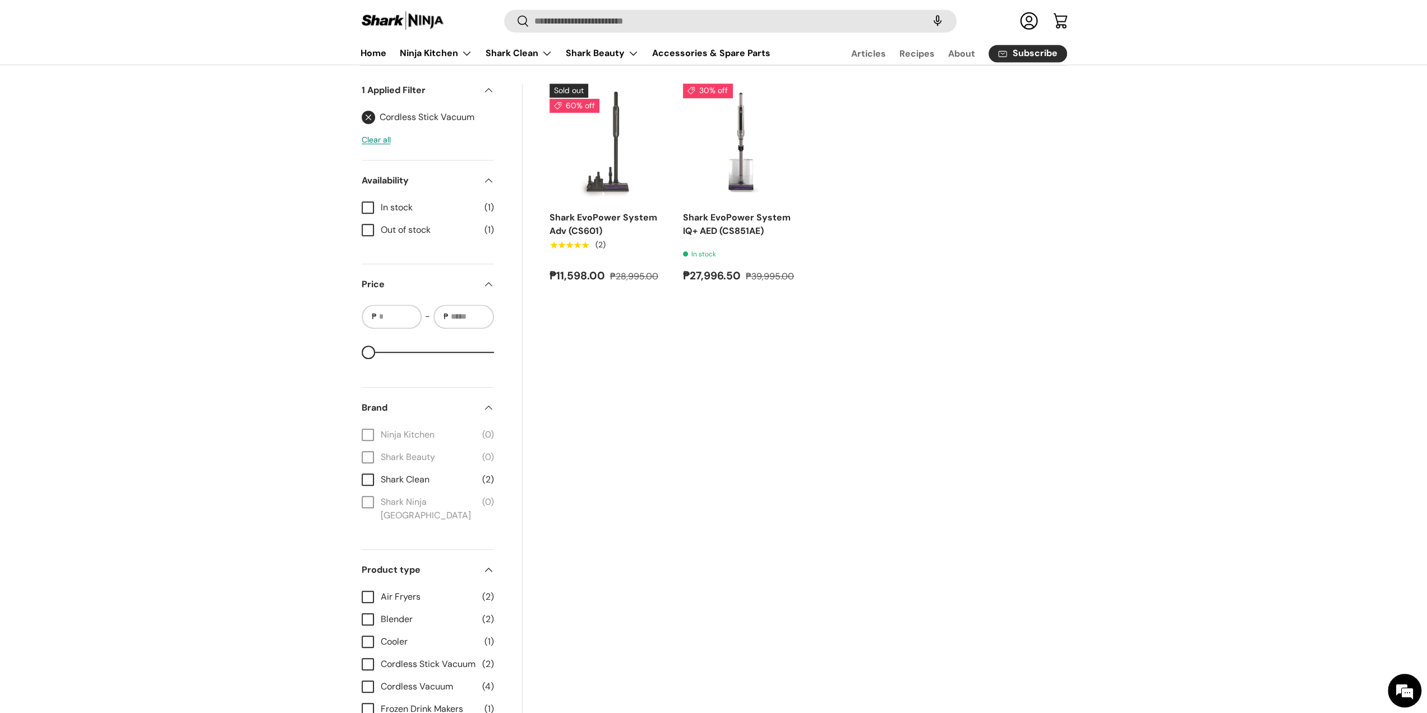
scroll to position [690, 0]
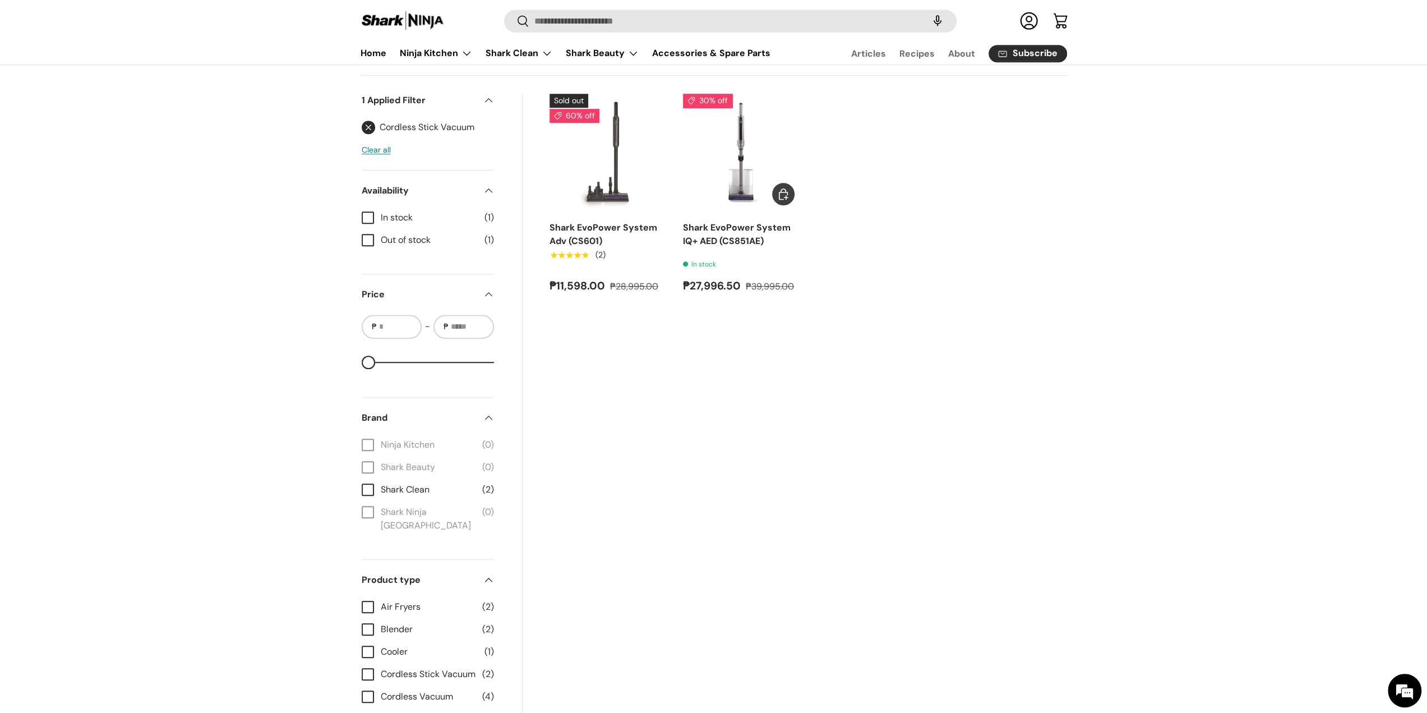
click at [729, 226] on link "Shark EvoPower System IQ+ AED (CS851AE)" at bounding box center [737, 234] width 108 height 25
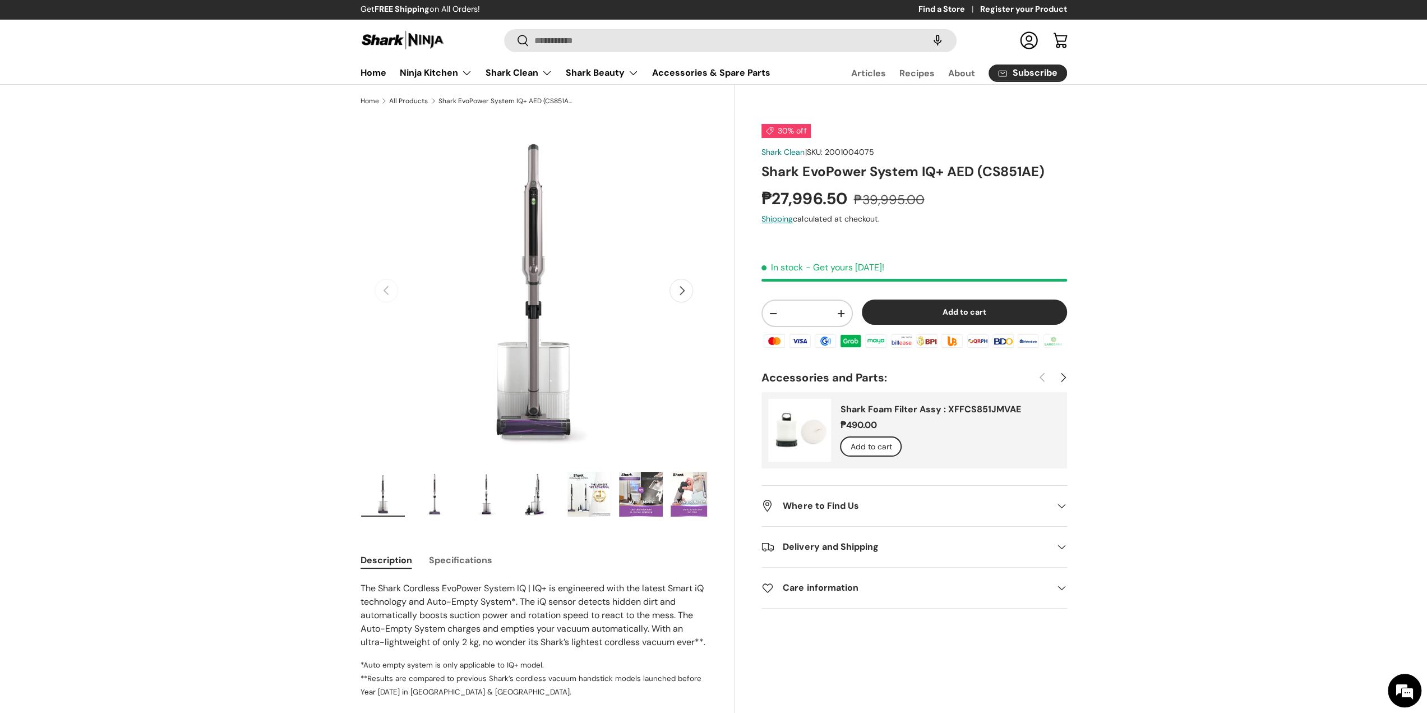
click at [585, 496] on img "Gallery Viewer" at bounding box center [590, 494] width 44 height 45
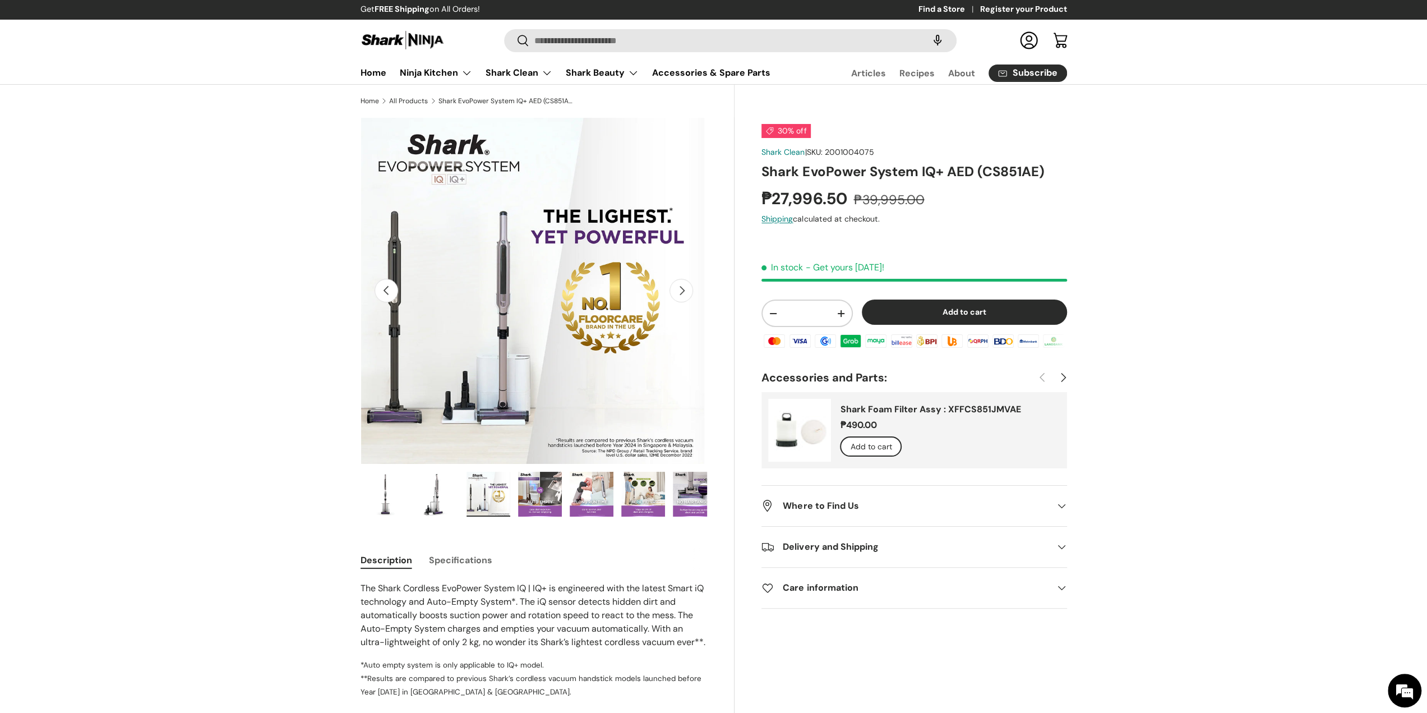
scroll to position [0, 103]
click at [534, 500] on img "Gallery Viewer" at bounding box center [538, 494] width 44 height 45
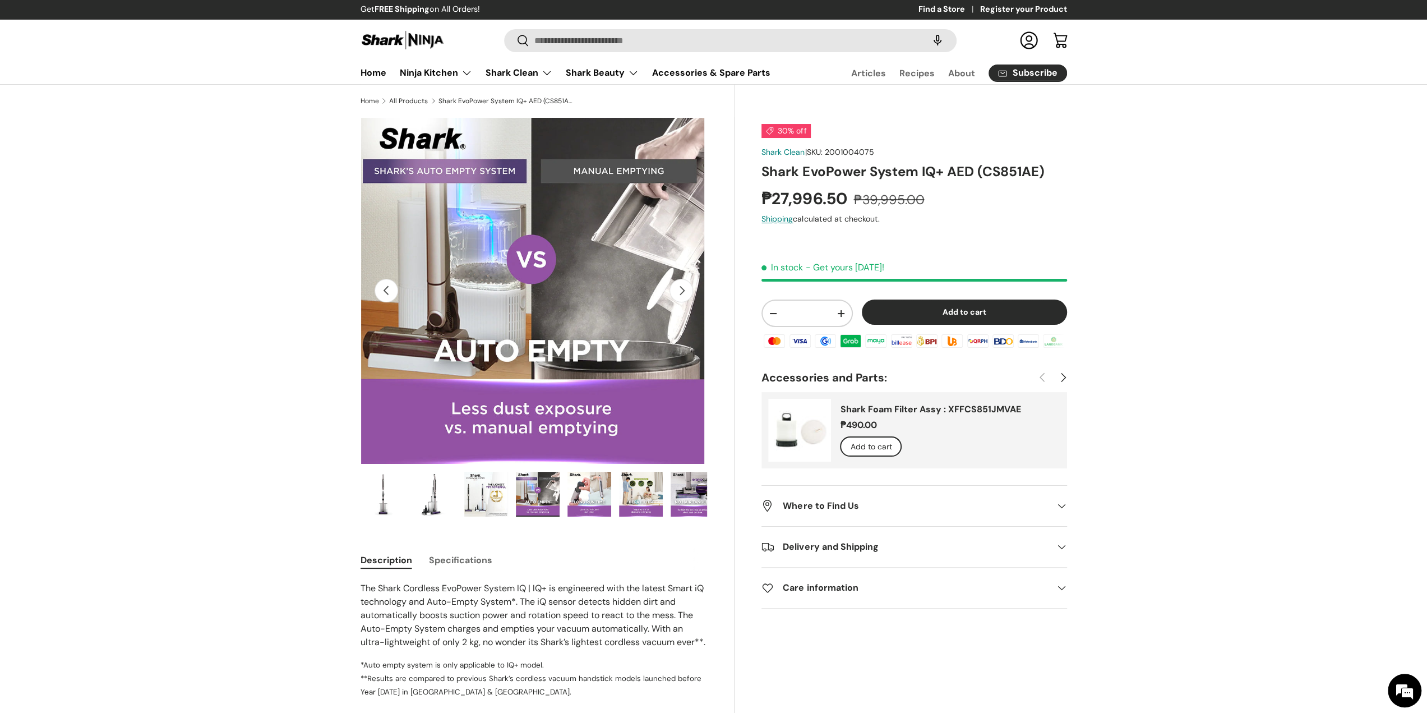
scroll to position [0, 0]
click at [588, 499] on img "Gallery Viewer" at bounding box center [590, 494] width 44 height 45
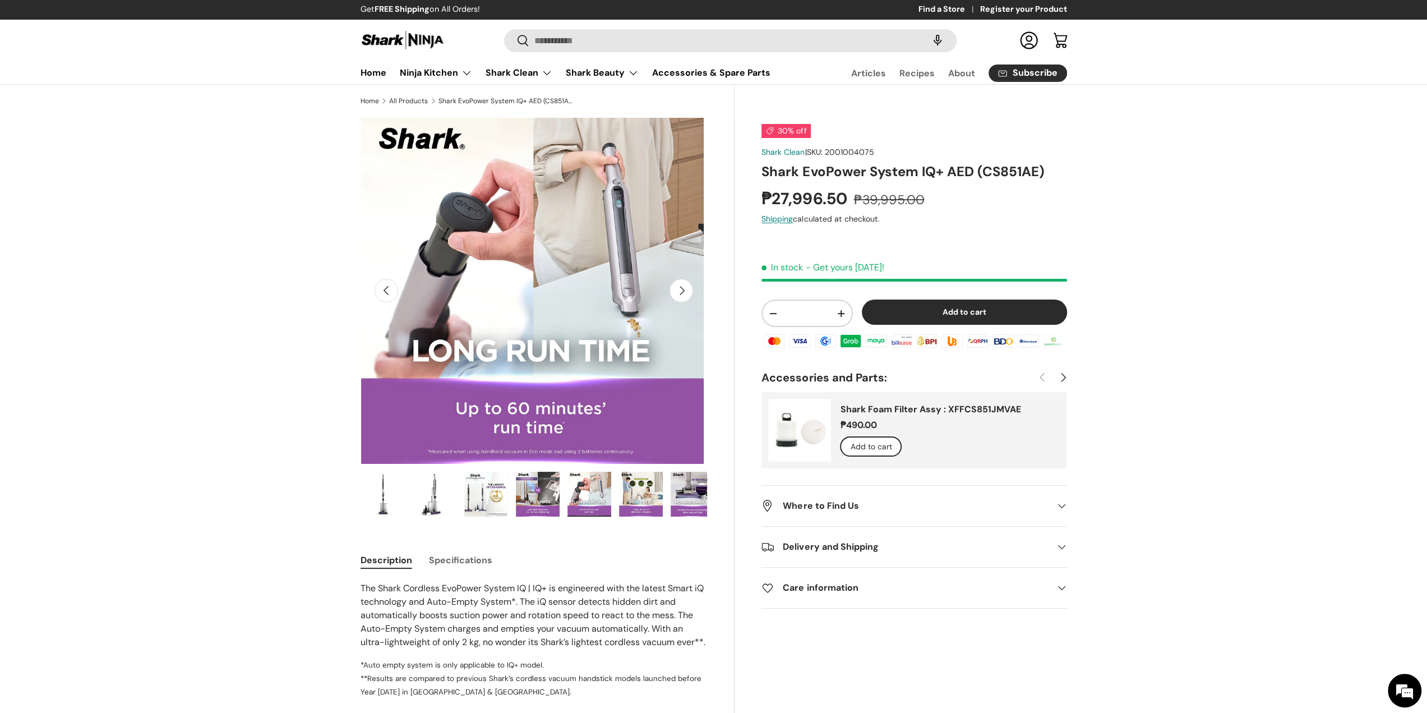
click at [651, 490] on img "Gallery Viewer" at bounding box center [641, 494] width 44 height 45
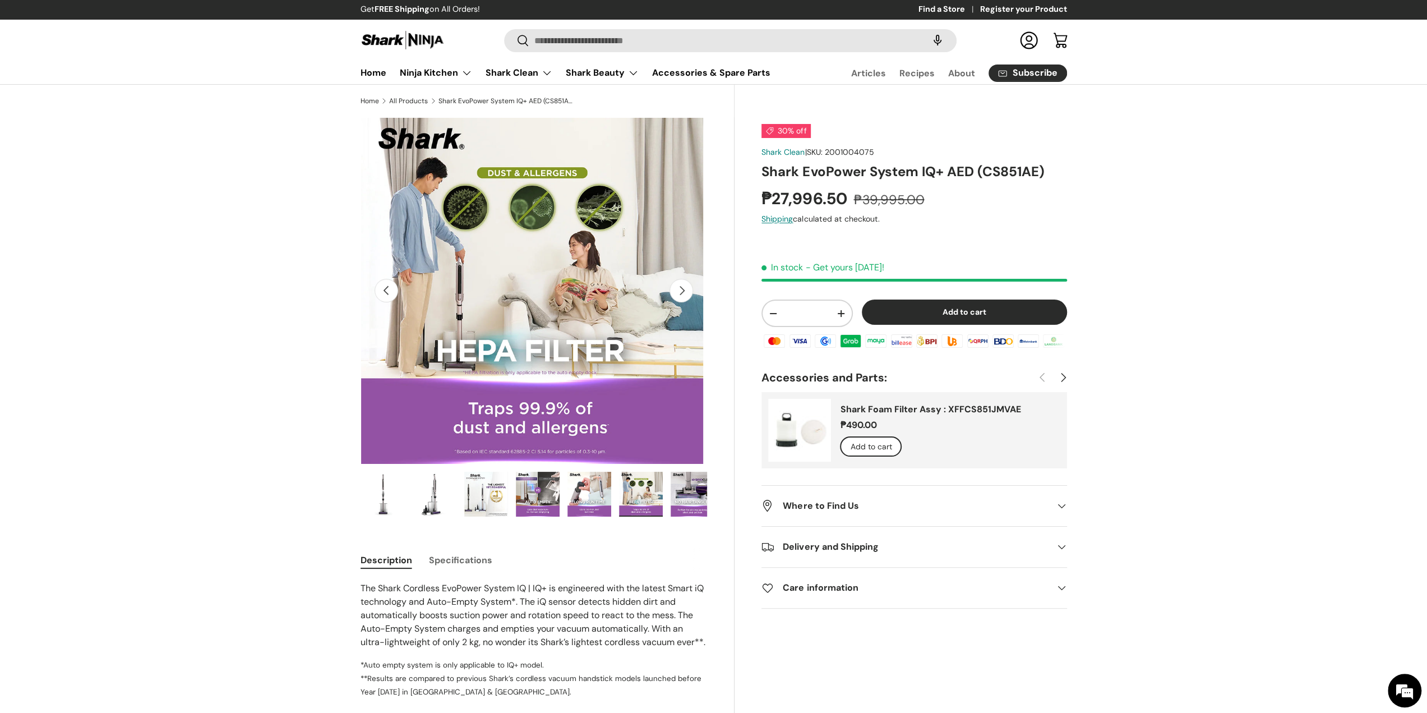
click at [681, 489] on img "Gallery Viewer" at bounding box center [693, 494] width 44 height 45
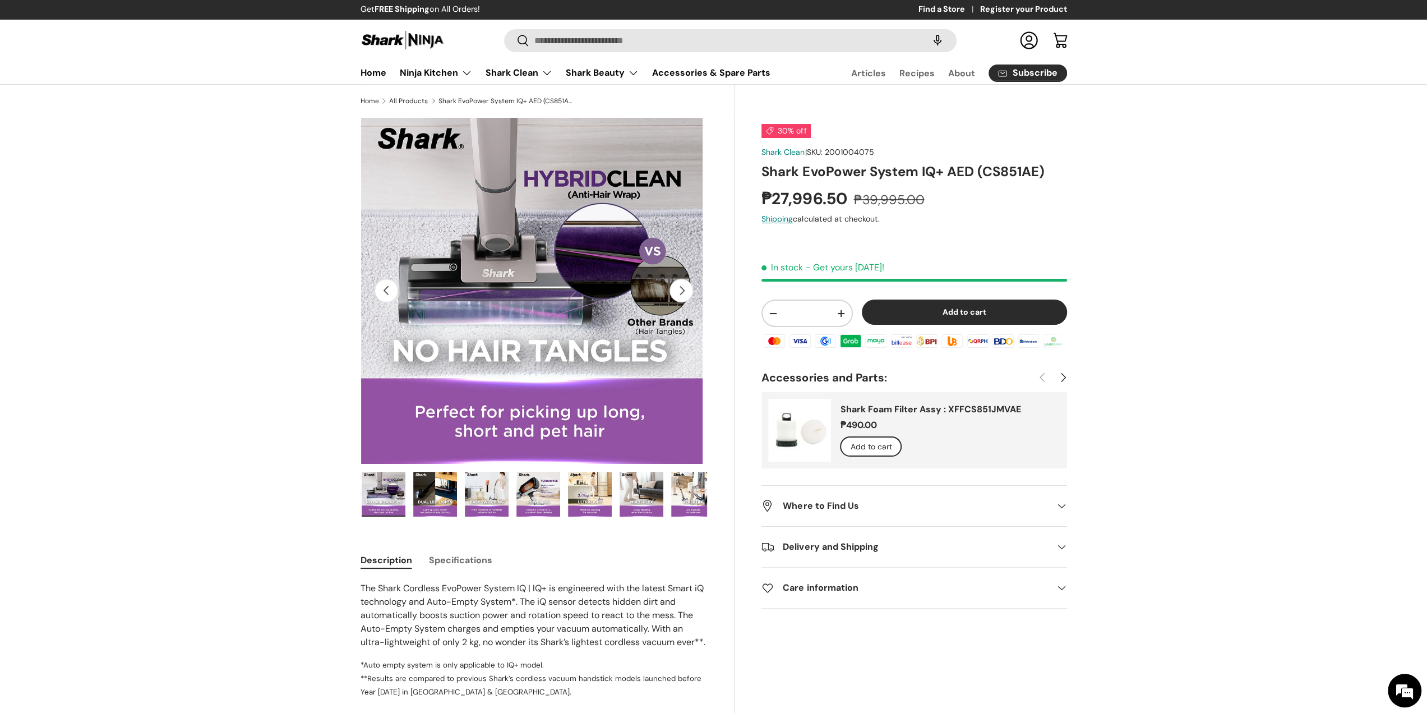
scroll to position [0, 413]
click at [579, 490] on img "Gallery Viewer" at bounding box center [590, 494] width 44 height 45
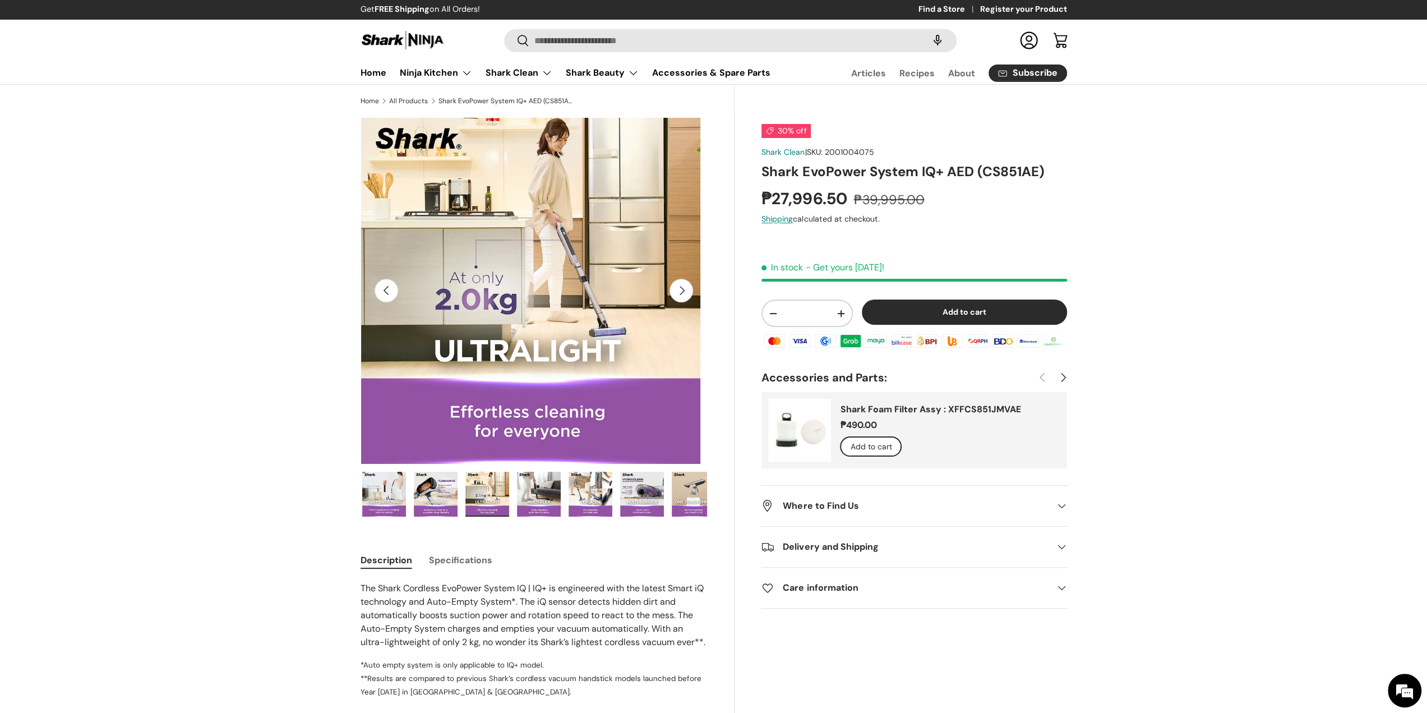
scroll to position [0, 516]
click at [691, 487] on img "Gallery Viewer" at bounding box center [693, 494] width 44 height 45
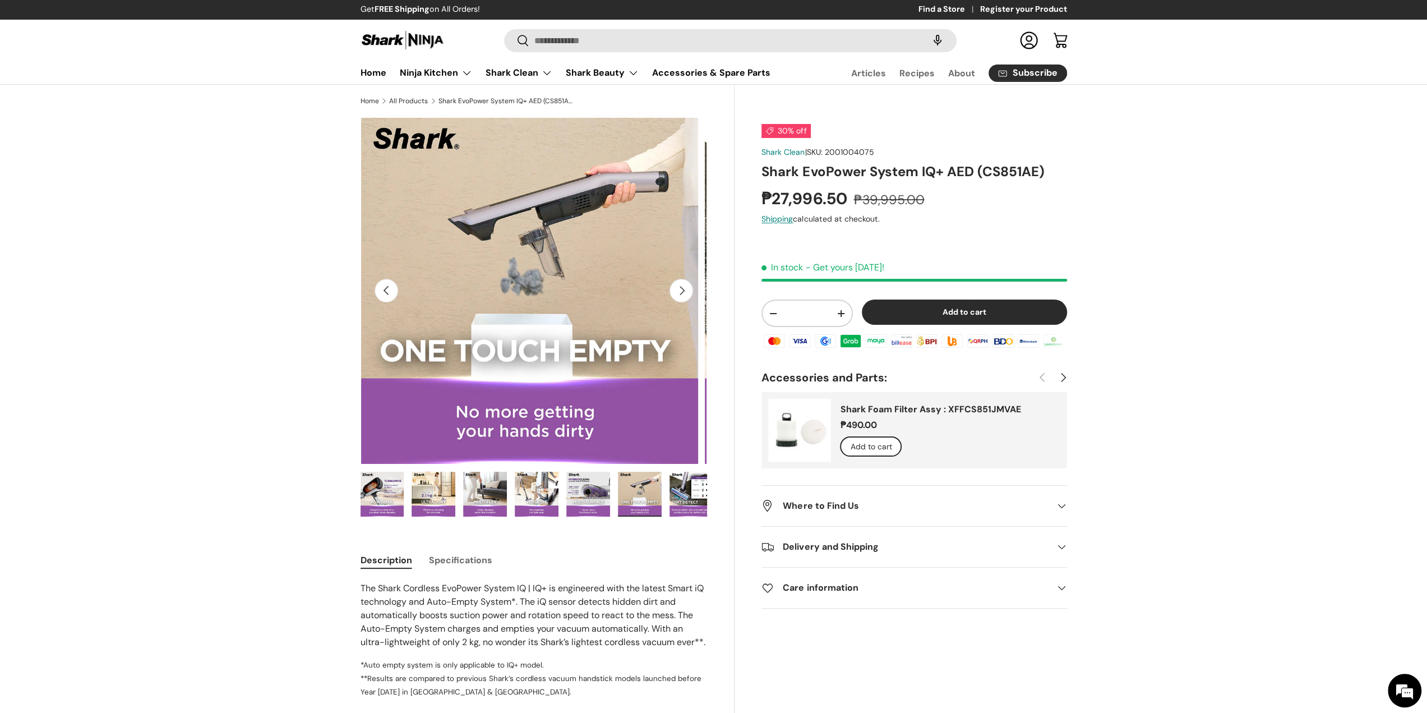
scroll to position [0, 574]
click at [670, 491] on img "Gallery Viewer" at bounding box center [686, 494] width 44 height 45
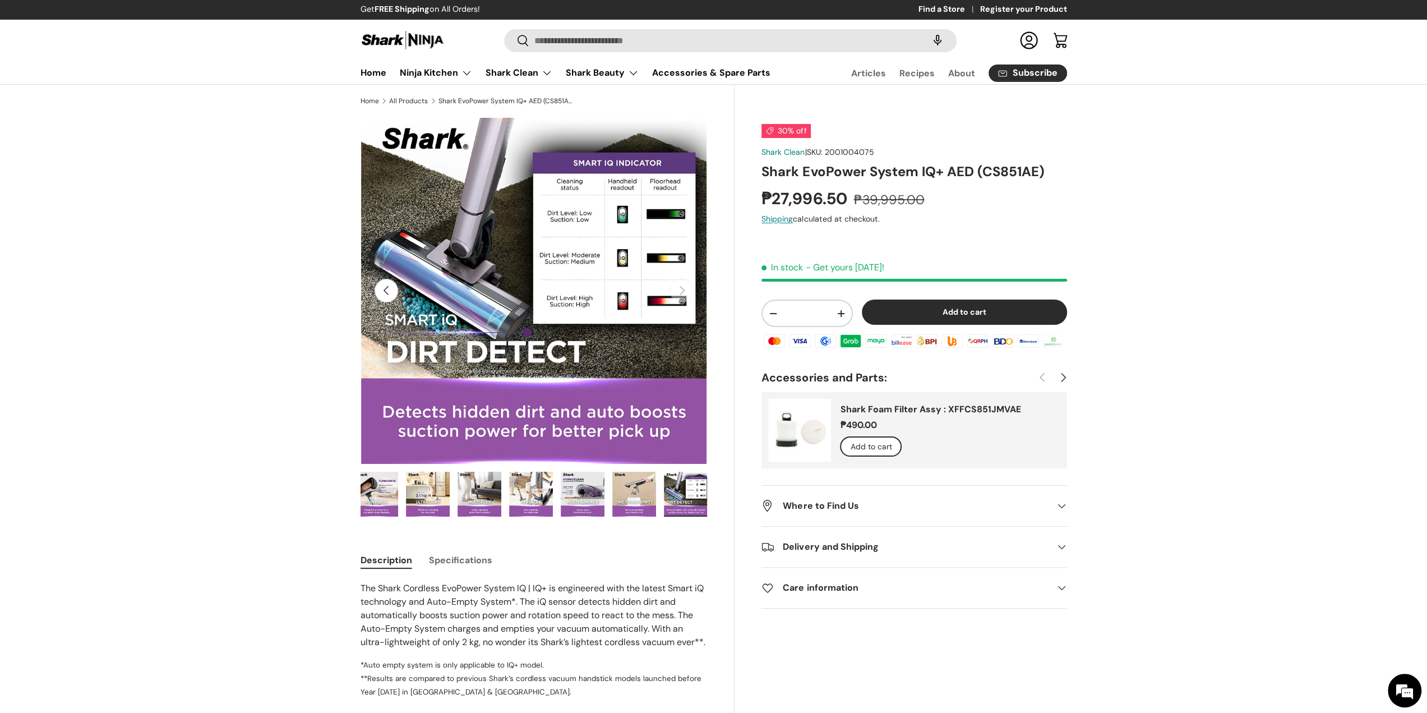
click at [635, 491] on img "Gallery Viewer" at bounding box center [634, 494] width 44 height 45
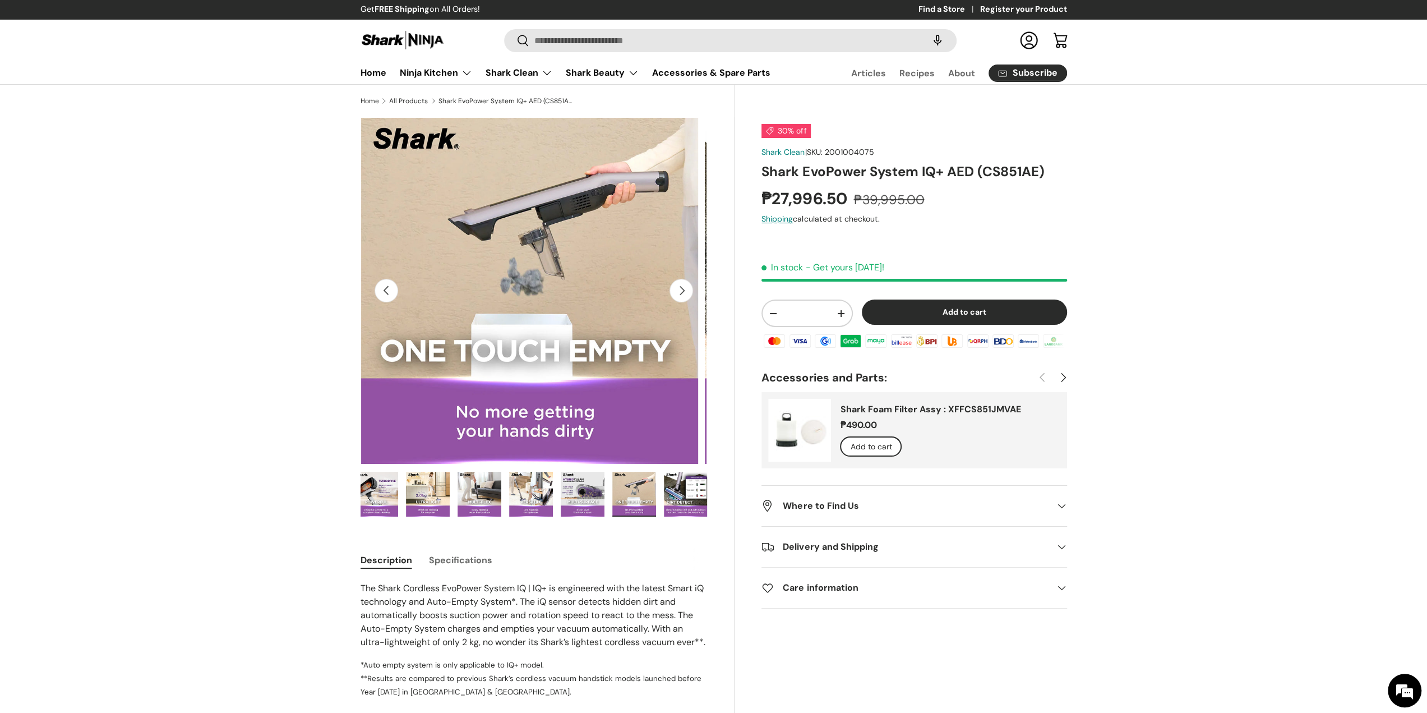
click at [585, 485] on img "Gallery Viewer" at bounding box center [583, 494] width 44 height 45
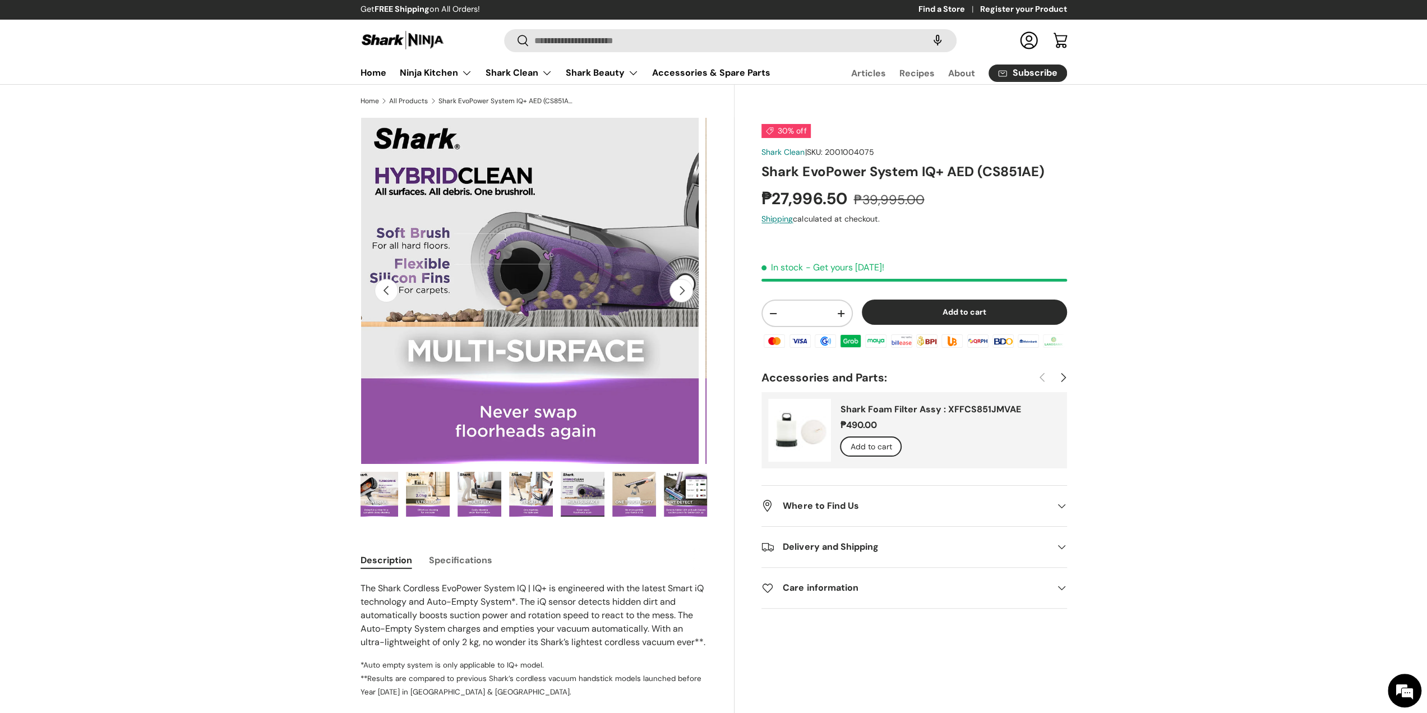
click at [533, 482] on img "Gallery Viewer" at bounding box center [531, 494] width 44 height 45
